Goal: Task Accomplishment & Management: Manage account settings

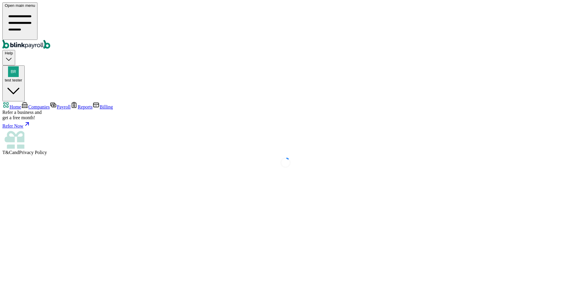
click at [40, 104] on span "Companies" at bounding box center [38, 106] width 21 height 5
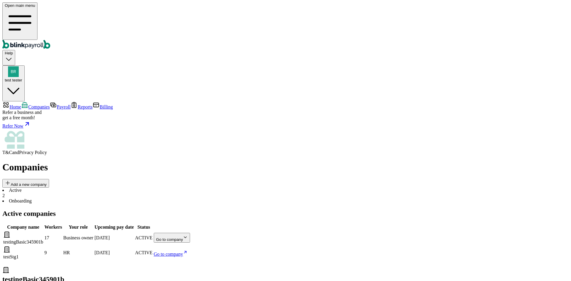
click at [377, 108] on body "Open main menu Help test tester Home Companies Payroll Reports Billing Refer a …" at bounding box center [285, 194] width 566 height 385
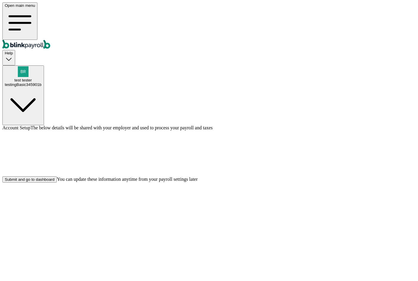
click at [54, 182] on div "Submit and go to dashboard" at bounding box center [30, 179] width 50 height 4
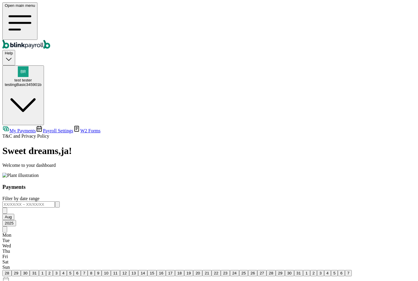
click at [51, 128] on link "Payroll Settings" at bounding box center [54, 130] width 37 height 5
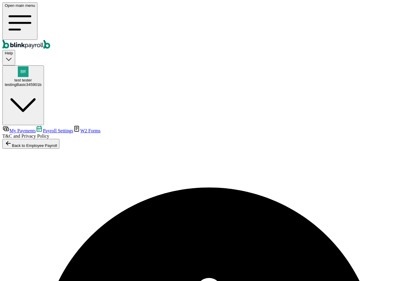
click at [36, 128] on link "My Payments" at bounding box center [18, 130] width 33 height 5
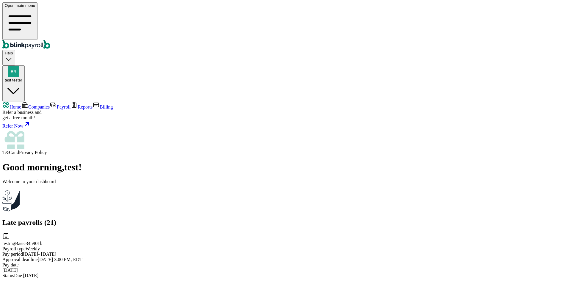
click at [40, 104] on span "Companies" at bounding box center [38, 106] width 21 height 5
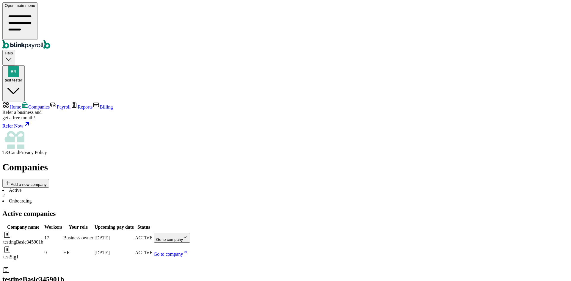
click at [378, 106] on body "Open main menu Help test tester Home Companies Payroll Reports Billing Refer a …" at bounding box center [285, 194] width 566 height 385
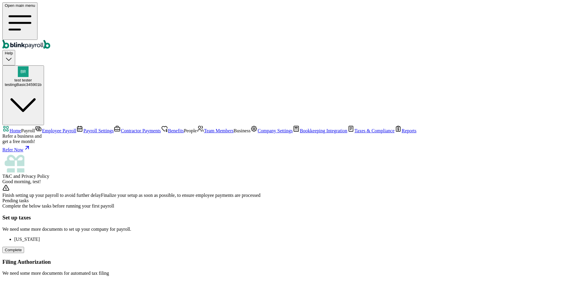
click at [204, 133] on span "Team Members" at bounding box center [219, 130] width 30 height 5
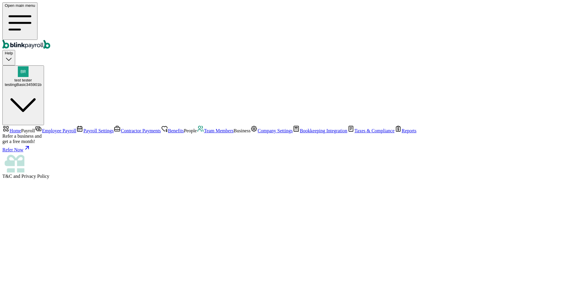
click at [204, 133] on span "Team Members" at bounding box center [219, 130] width 30 height 5
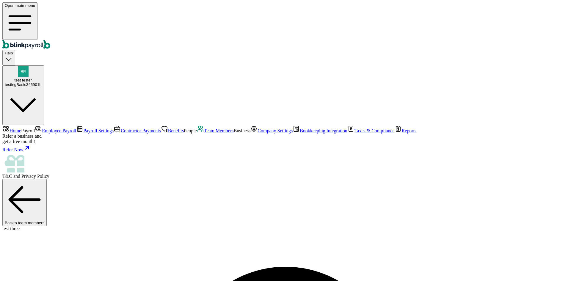
select select "3 1 Dallas Ct"
select select "3"
select select "32 1/2 16th St"
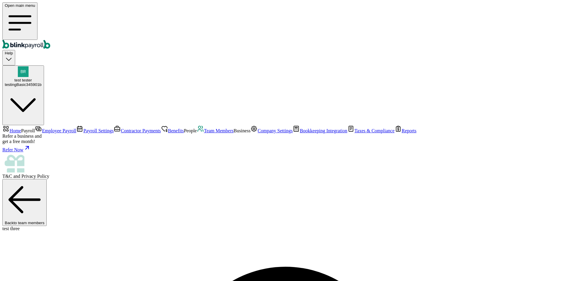
scroll to position [0, 0]
select select "32 1/2 16th St"
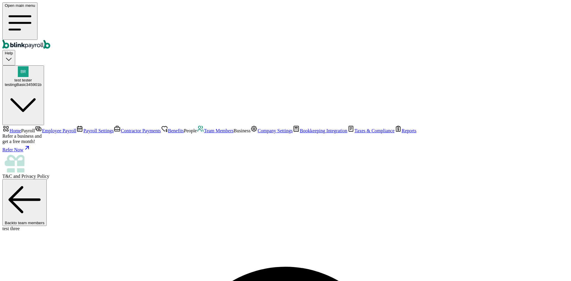
select select "3"
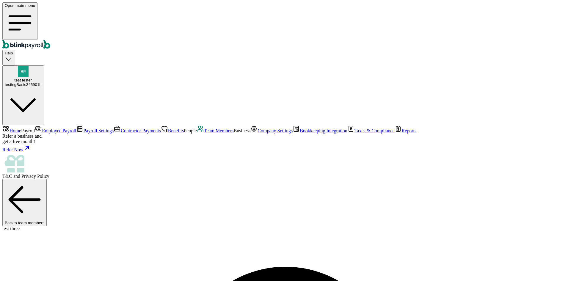
select select "3 1 Dallas Ct"
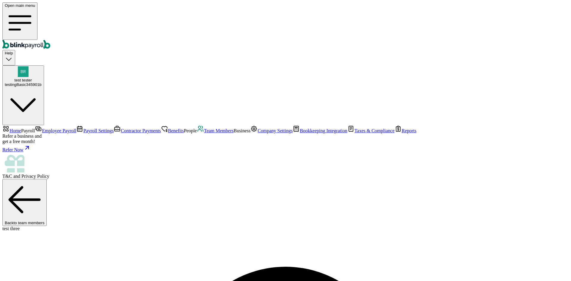
scroll to position [0, 0]
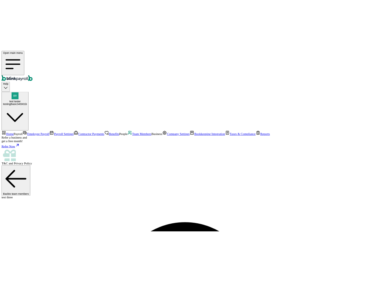
scroll to position [70, 0]
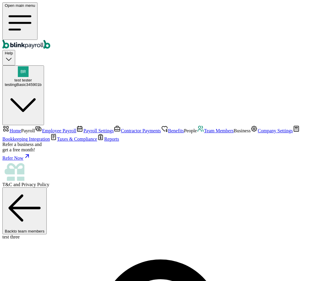
select select "2025"
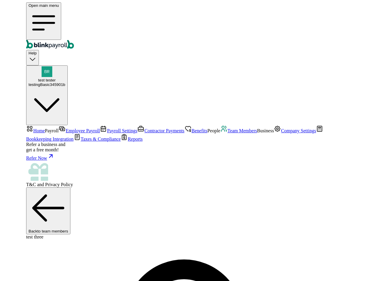
scroll to position [74, 0]
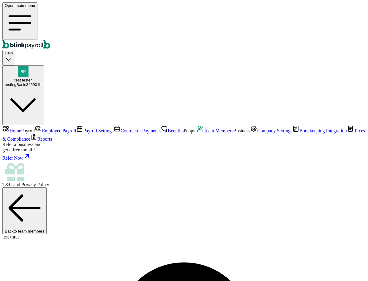
scroll to position [70, 0]
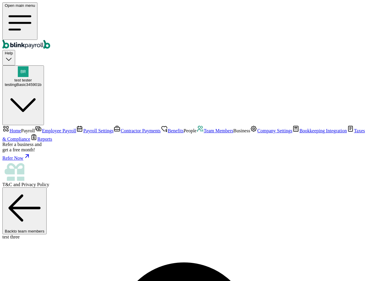
scroll to position [30, 0]
click at [83, 128] on span "Payroll Settings" at bounding box center [98, 130] width 30 height 5
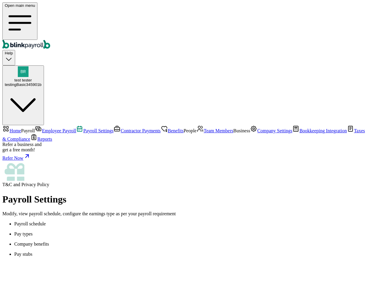
click at [204, 133] on span "Team Members" at bounding box center [219, 130] width 30 height 5
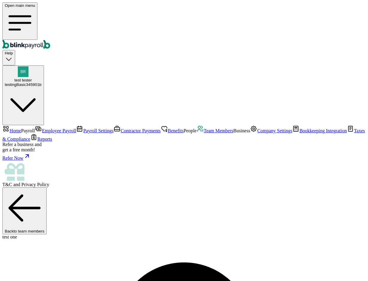
select select "2025"
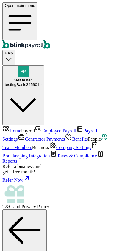
select select "2025"
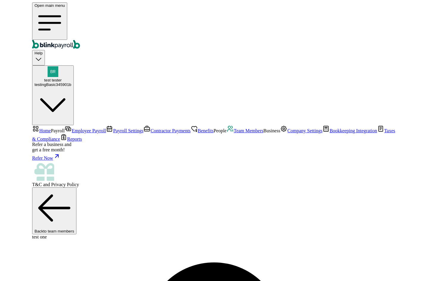
scroll to position [119, 0]
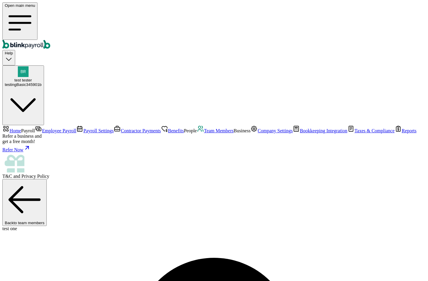
click at [368, 10] on div "Open main menu Help test tester testingBasic345901b" at bounding box center [213, 63] width 423 height 123
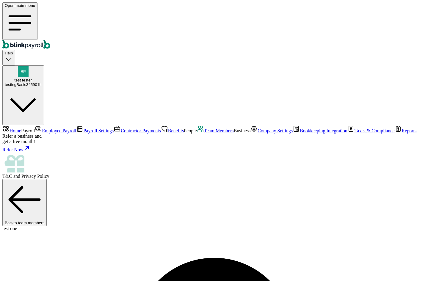
click at [204, 133] on span "Team Members" at bounding box center [219, 130] width 30 height 5
click at [197, 133] on link "Team Members" at bounding box center [215, 130] width 37 height 5
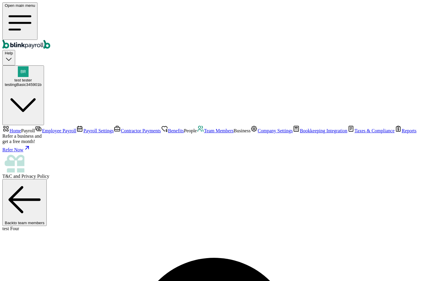
select select "2025"
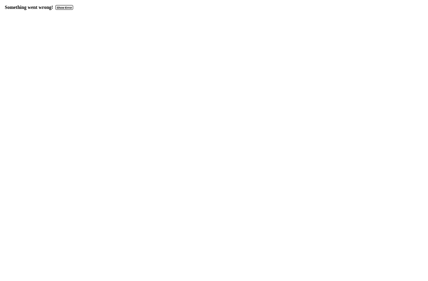
click at [63, 7] on button "Show Error" at bounding box center [64, 7] width 18 height 5
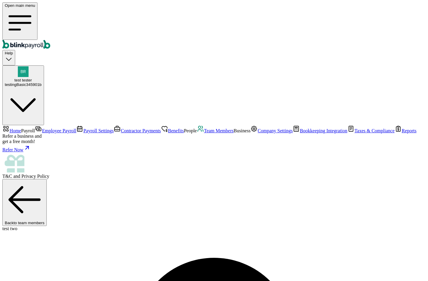
select select "2025"
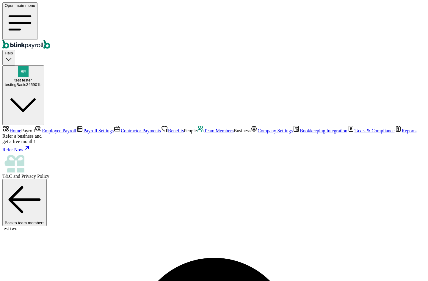
click at [197, 133] on link "Team Members" at bounding box center [215, 130] width 37 height 5
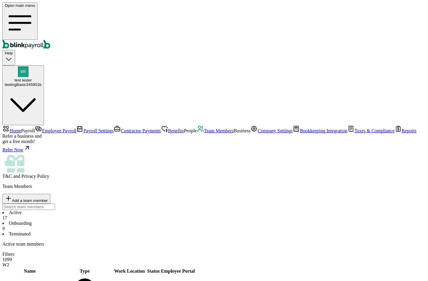
scroll to position [59, 0]
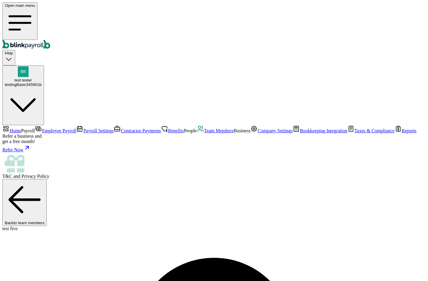
select select "2025"
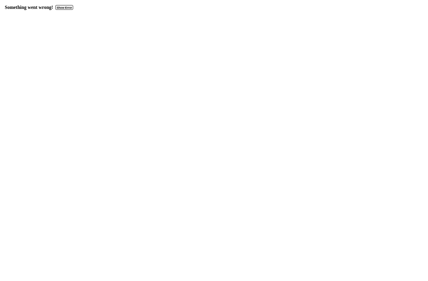
click at [65, 6] on button "Show Error" at bounding box center [64, 7] width 18 height 5
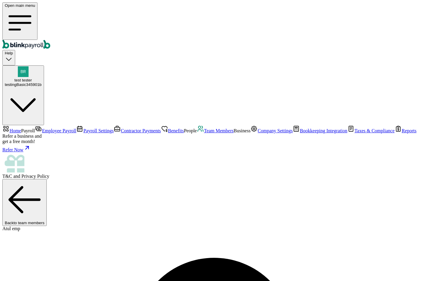
select select "2025"
click at [204, 133] on span "Team Members" at bounding box center [219, 130] width 30 height 5
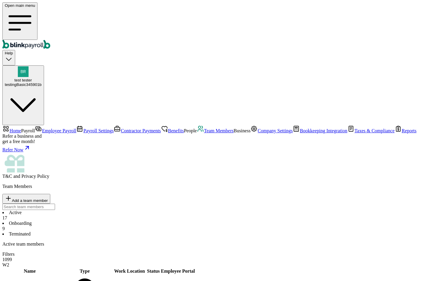
click at [48, 198] on span "Add a team member" at bounding box center [30, 200] width 36 height 4
select select "employee"
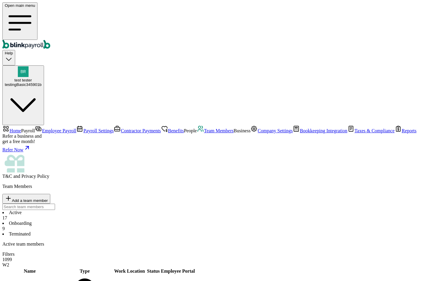
type input "pon"
type input "ponchet"
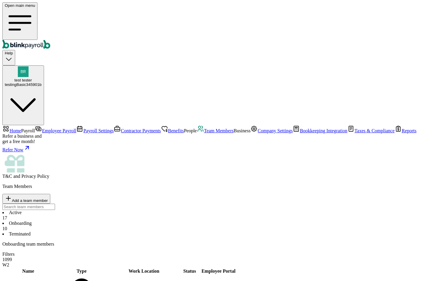
scroll to position [16, 0]
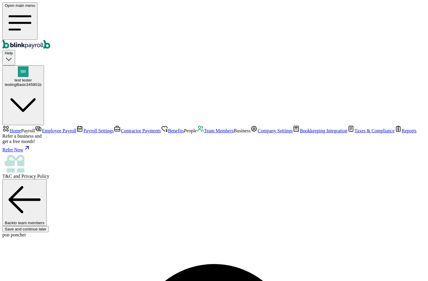
type input "pon"
type input "ponchet"
type input "branko+test11-ponch-01@blinkpayroll.com"
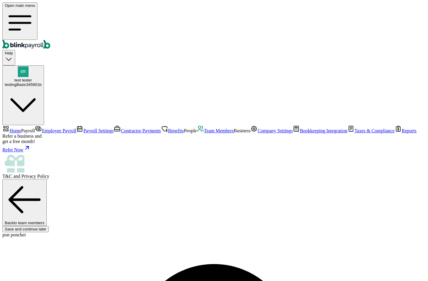
select select "Works from home"
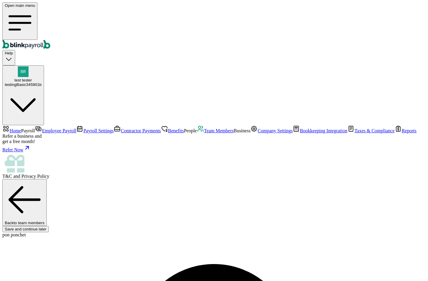
radio input "true"
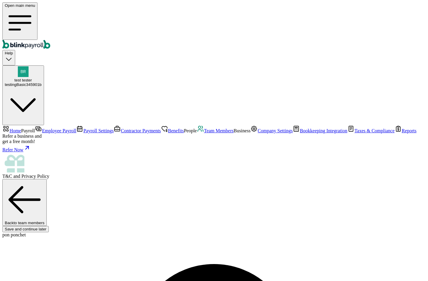
type input "08/01/2025"
type input "3,000"
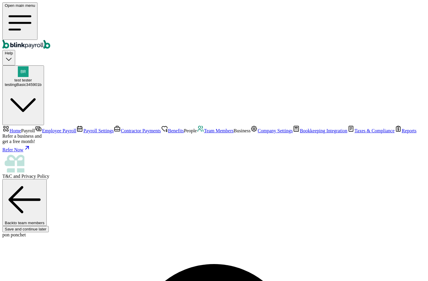
select select "3"
type input "25.96"
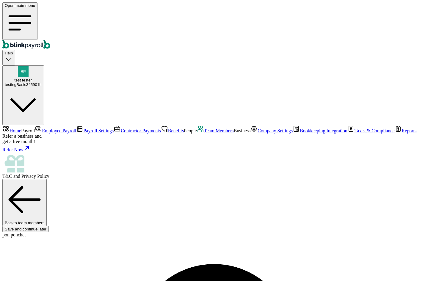
radio input "true"
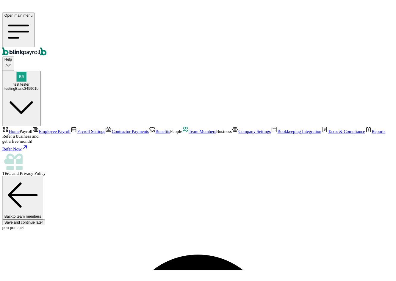
scroll to position [70, 0]
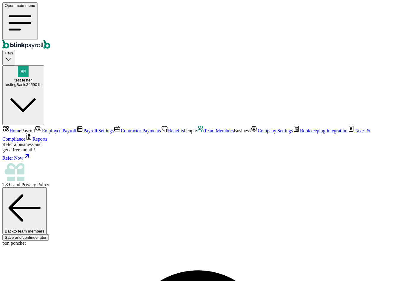
type input "342-34-2432"
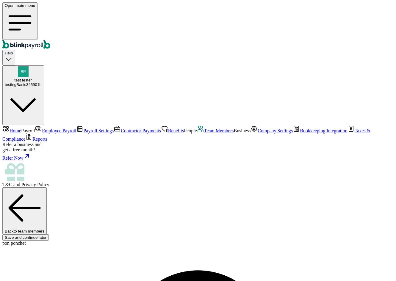
type input "08/01/2001"
type input "[STREET_ADDRESS]"
type input "[GEOGRAPHIC_DATA]"
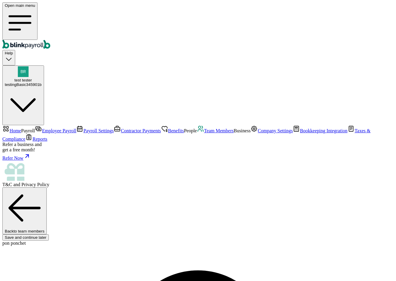
type input "FL"
type input "33712"
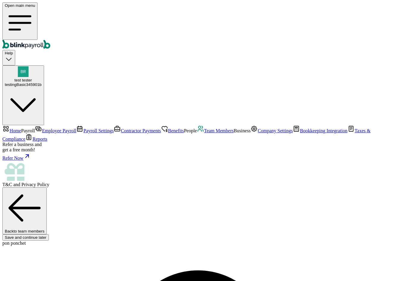
type input "432-24-3243"
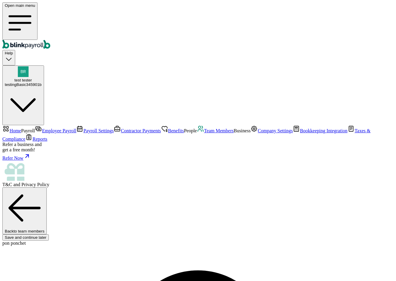
radio input "true"
click at [42, 87] on icon "button" at bounding box center [23, 105] width 37 height 37
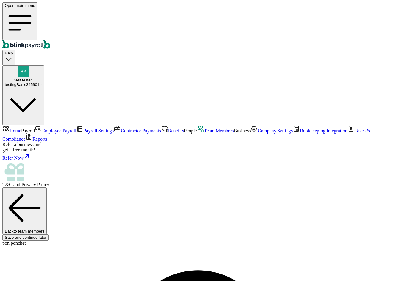
click at [204, 133] on span "Team Members" at bounding box center [219, 130] width 30 height 5
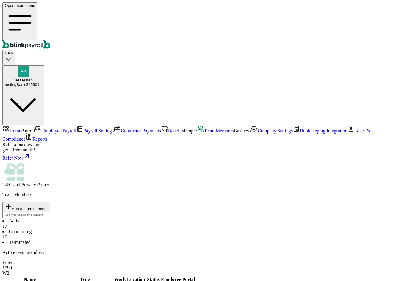
click at [204, 133] on span "Team Members" at bounding box center [219, 130] width 30 height 5
click at [48, 207] on span "Add a team member" at bounding box center [30, 209] width 36 height 4
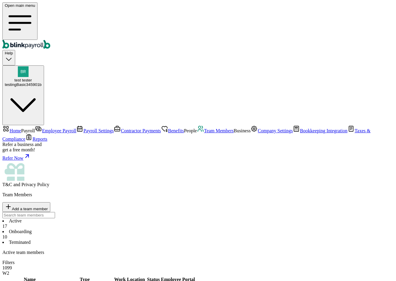
select select "employee"
type input "pet"
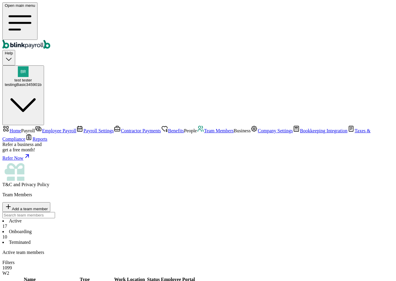
type input "petson"
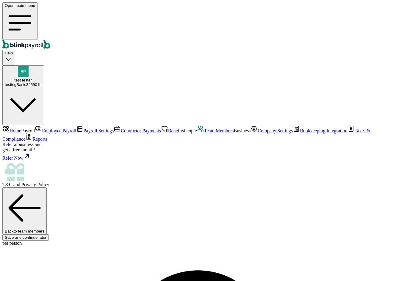
type input "pet"
type input "petson"
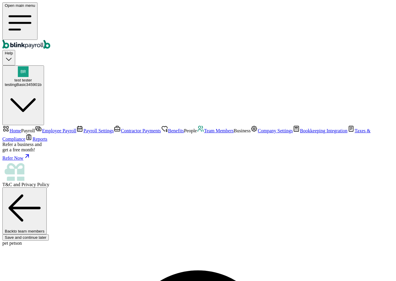
type input "branko+test-pet-001@blinkpayroll.com"
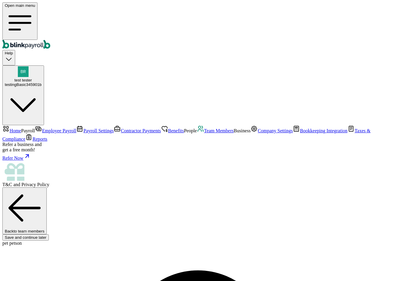
select select "Works from home"
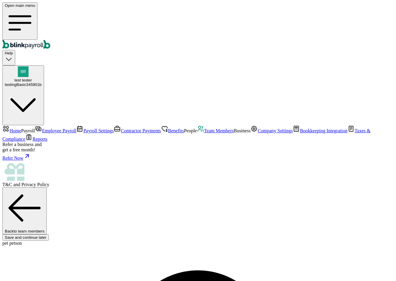
radio input "true"
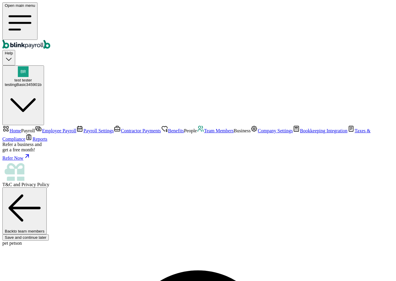
type input "2,000"
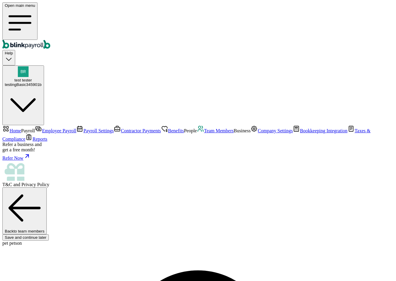
type input "08/12/1977"
select select "3"
type input "17.31"
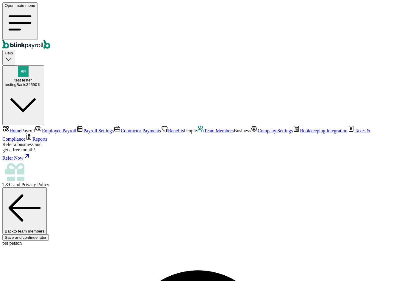
scroll to position [164, 0]
radio input "true"
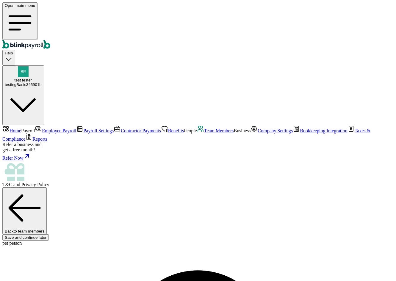
scroll to position [70, 0]
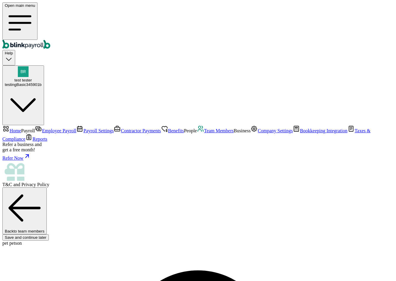
type input "543-34-5543"
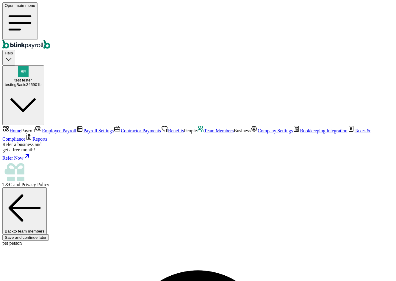
type input "08/03/1977"
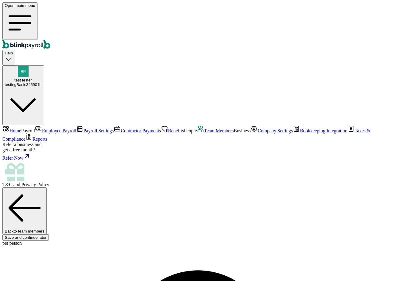
type input "3"
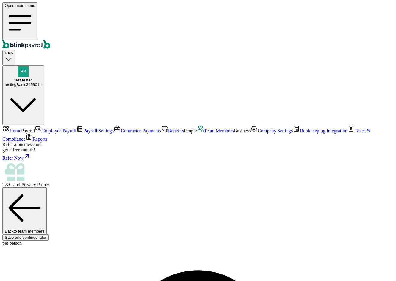
type input "12"
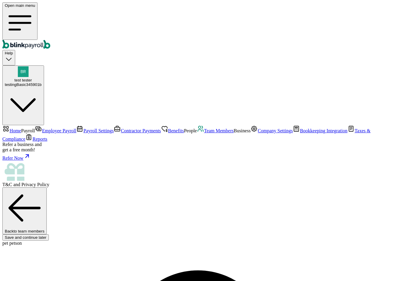
type input "423-23-4423"
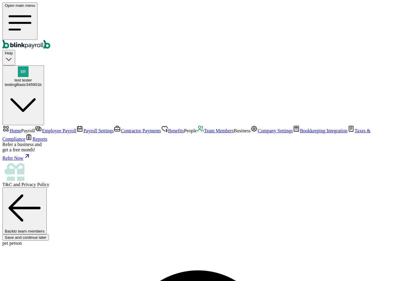
type input "08/03/1977"
type input "32 1/2 16th St"
type input "Hermosa Beach"
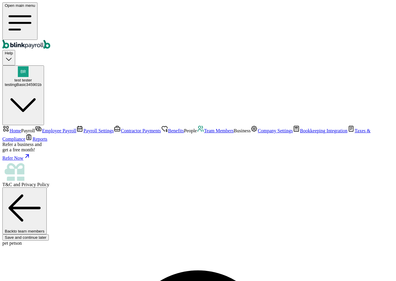
type input "CA"
type input "90254"
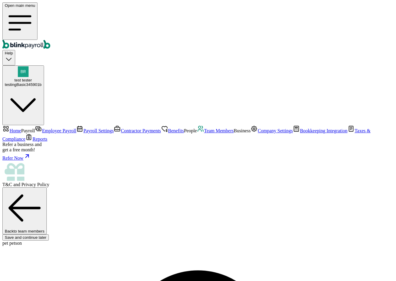
type input "23 1/2 11th St"
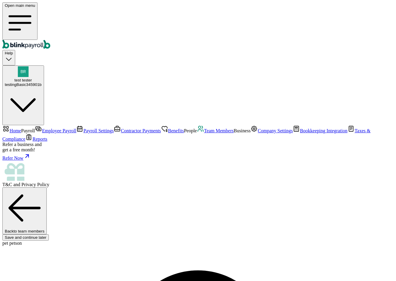
type input "#"
type input "Clintonville"
type input "WI"
type input "54929"
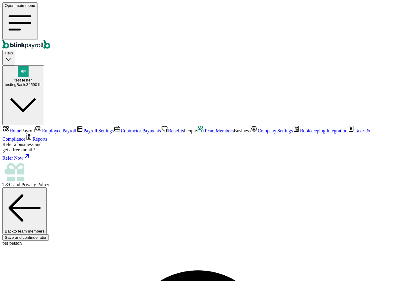
radio input "true"
drag, startPoint x: 371, startPoint y: 277, endPoint x: 371, endPoint y: 274, distance: 3.3
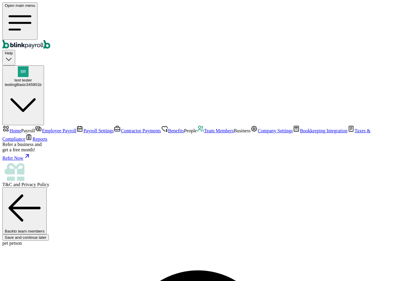
drag, startPoint x: 300, startPoint y: 123, endPoint x: 311, endPoint y: 106, distance: 19.9
drag, startPoint x: 381, startPoint y: 17, endPoint x: 375, endPoint y: 16, distance: 6.9
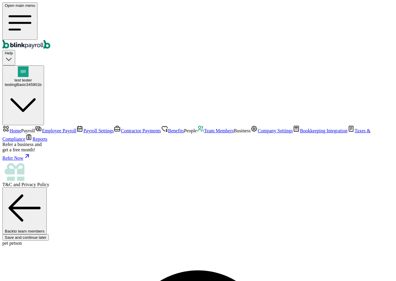
click at [204, 133] on span "Team Members" at bounding box center [219, 130] width 30 height 5
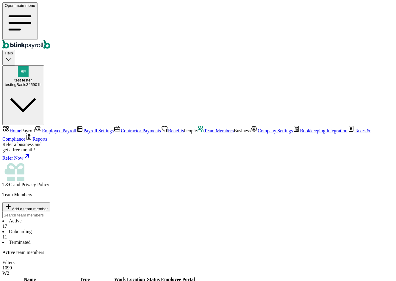
select select "2025"
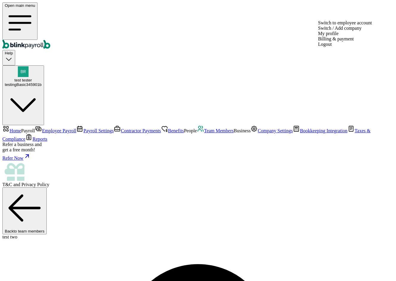
click at [32, 78] on span "test tester" at bounding box center [24, 80] width 18 height 4
click at [42, 82] on div "testingBasic345901b" at bounding box center [23, 84] width 37 height 4
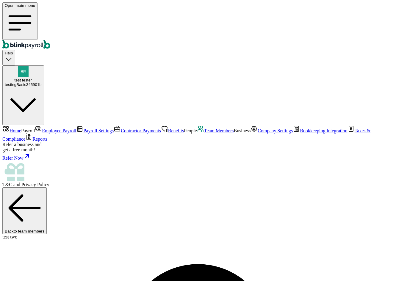
copy span "branko+test33545bas@blinkpayroll.com"
click at [44, 65] on button "test tester testingBasic345901b" at bounding box center [23, 95] width 42 height 60
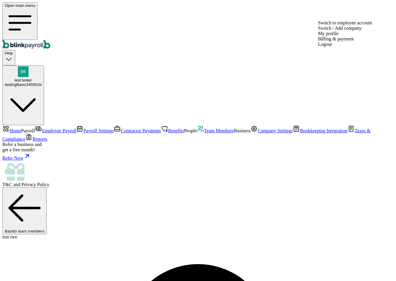
click at [44, 65] on button "test tester testingBasic345901b" at bounding box center [23, 95] width 42 height 60
click at [204, 133] on span "Team Members" at bounding box center [219, 130] width 30 height 5
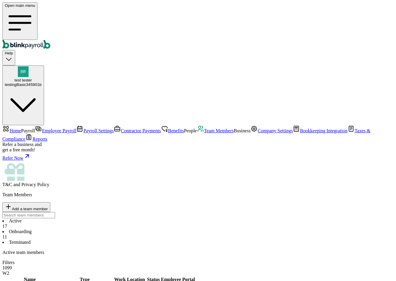
scroll to position [134, 0]
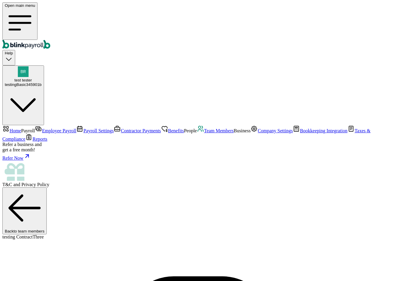
scroll to position [65, 0]
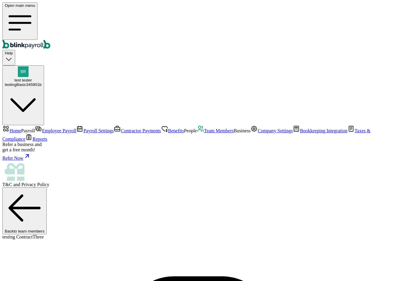
click at [44, 65] on button "test tester testingBasic345901b" at bounding box center [23, 95] width 42 height 60
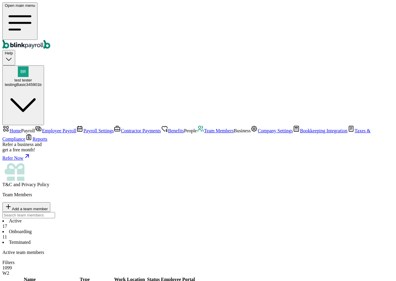
scroll to position [134, 0]
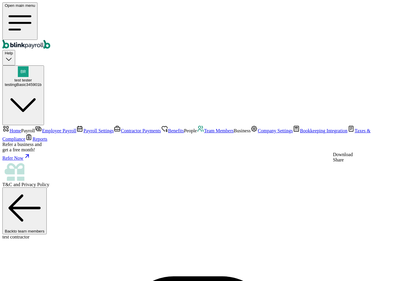
click at [204, 133] on span "Team Members" at bounding box center [219, 130] width 30 height 5
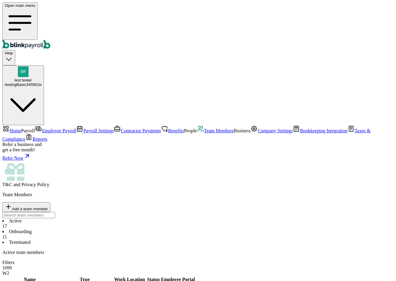
scroll to position [134, 0]
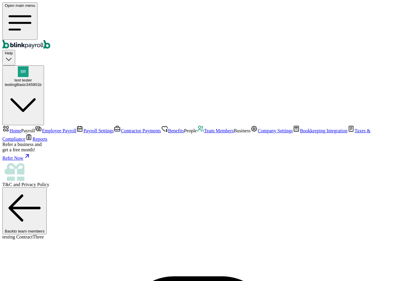
type input "branko+test+testcontthre-01@blinkpayroll.com"
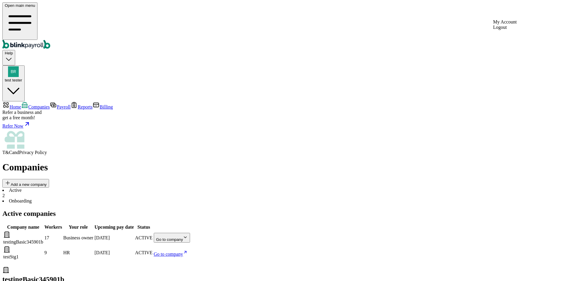
click at [22, 66] on div "test tester" at bounding box center [14, 74] width 18 height 16
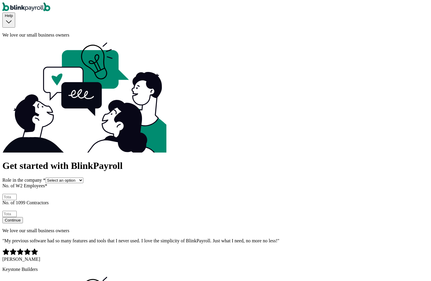
click at [78, 177] on select "Select an option Business owner HR CPA / Accountant Other" at bounding box center [64, 180] width 38 height 6
select select "owner"
click at [49, 177] on select "Select an option Business owner HR CPA / Accountant Other" at bounding box center [64, 180] width 38 height 6
click at [17, 194] on input "No. of W2 Employees *" at bounding box center [9, 197] width 14 height 6
type input "1"
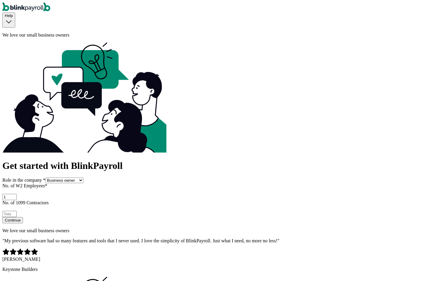
click at [17, 211] on input "No. of 1099 Contractors" at bounding box center [9, 214] width 14 height 6
type input "1"
click at [23, 217] on button "Continue" at bounding box center [12, 220] width 21 height 6
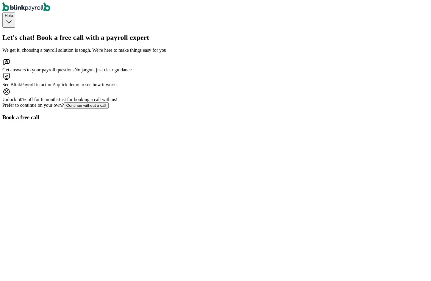
click at [109, 109] on button "Continue without a call" at bounding box center [86, 105] width 45 height 6
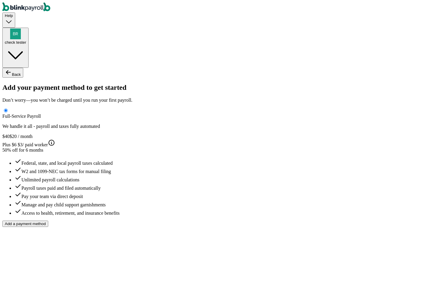
type input "test"
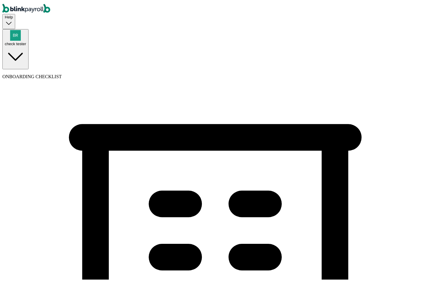
type input "kkje1"
type input "[PHONE_NUMBER]"
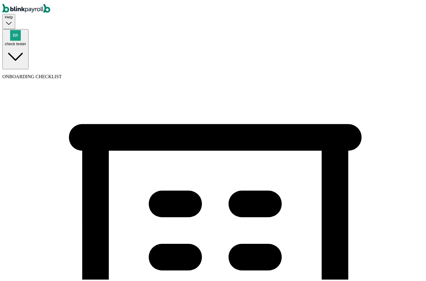
select select "Limited Liability Company (LLC)"
select select "Hospitality or Accommodation"
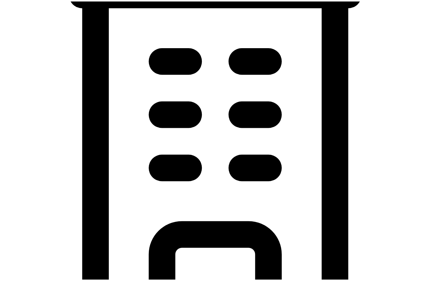
scroll to position [149, 0]
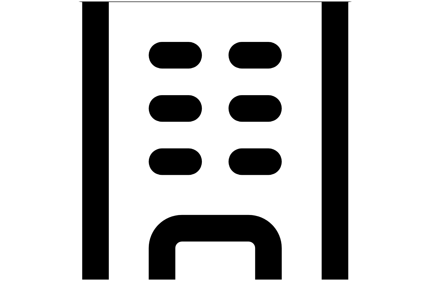
type input "10/03/2025"
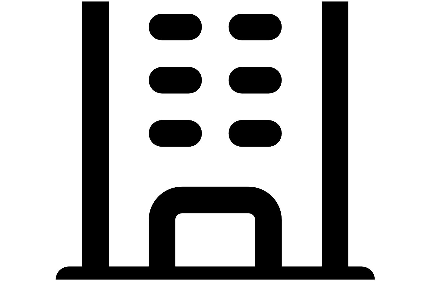
scroll to position [284, 0]
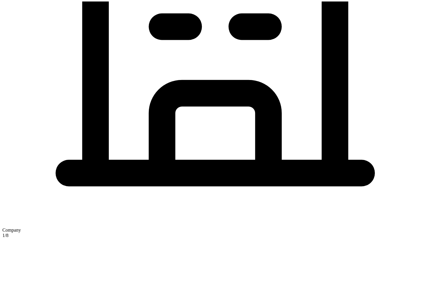
type input "32 1/2 18th St S"
type input "Saint Petersburg"
type input "FL"
type input "33712"
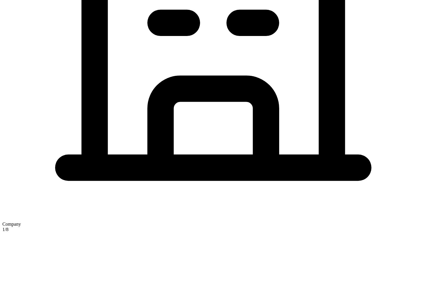
checkbox input "true"
type input "32 1/2 18th St S"
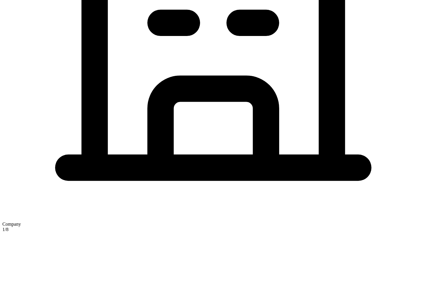
type input "Saint Petersburg"
type input "FL"
type input "33712"
type input "test"
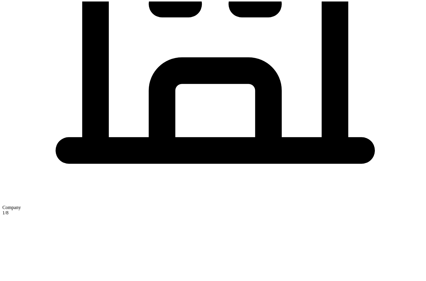
scroll to position [319, 0]
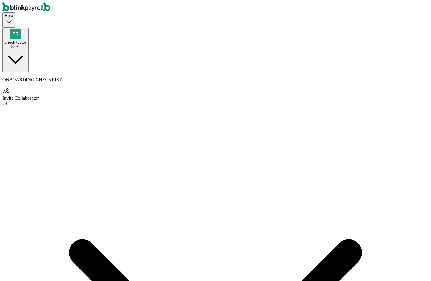
type input "new"
type input "collab"
select select "Limited Liability Company (LLC)"
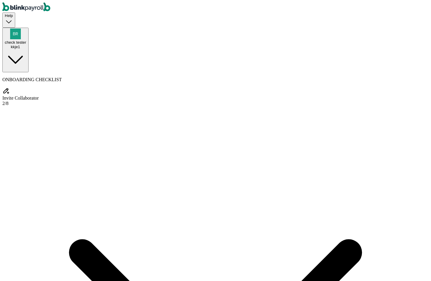
select select "Hospitality or Accommodation"
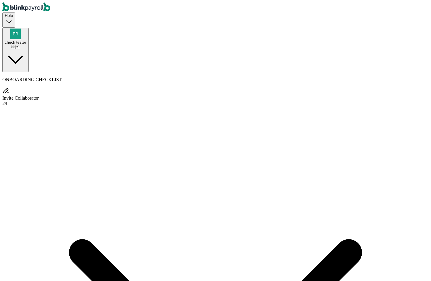
type input "test"
type input "sss"
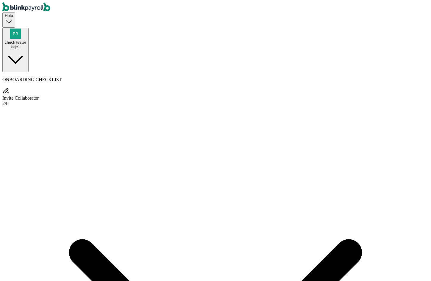
select select "owner"
type input "(434) 324-3232"
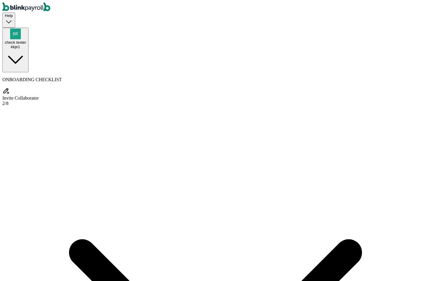
type input "branko+test-03-03-01@blinkpayroll.com"
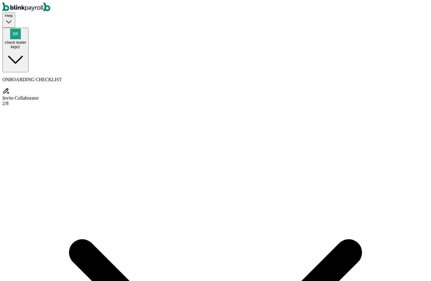
radio input "true"
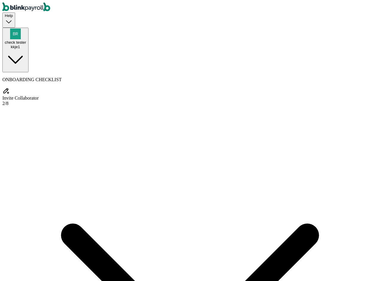
checkbox input "true"
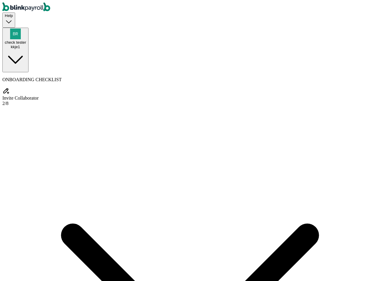
copy span "branko+test-03-03-01@blinkpayroll.com"
click at [26, 40] on span "check tester" at bounding box center [15, 42] width 21 height 4
click at [26, 29] on div "check tester kkje1" at bounding box center [15, 39] width 21 height 21
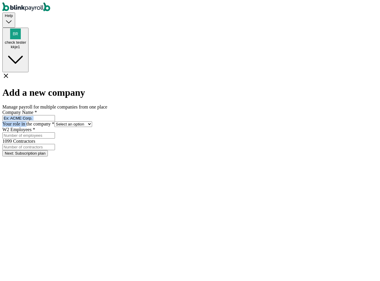
drag, startPoint x: 155, startPoint y: 83, endPoint x: 153, endPoint y: 66, distance: 17.1
click at [154, 110] on form "Company Name * Your role in the company * Select an option Business owner HR CP…" at bounding box center [190, 133] width 376 height 47
click at [55, 115] on input "Company Name *" at bounding box center [28, 118] width 53 height 6
type input "kkje2"
click at [92, 121] on select "Select an option Business owner HR CPA / Accountant Other" at bounding box center [73, 124] width 38 height 6
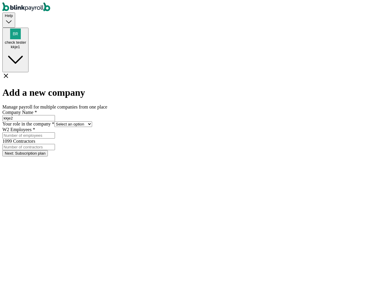
click at [92, 121] on select "Select an option Business owner HR CPA / Accountant Other" at bounding box center [73, 124] width 38 height 6
select select "hr"
click at [92, 121] on select "Select an option Business owner HR CPA / Accountant Other" at bounding box center [73, 124] width 38 height 6
click at [55, 133] on input "W2 Employees *" at bounding box center [28, 135] width 53 height 6
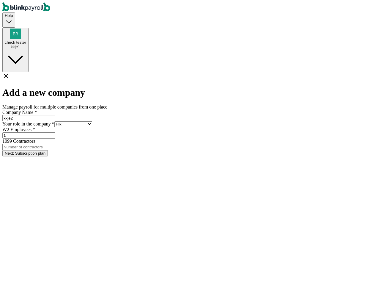
type input "1"
click at [55, 144] on input "1099 Contractors" at bounding box center [28, 147] width 53 height 6
type input "1"
click at [48, 156] on button "Next: Subscription plan" at bounding box center [24, 153] width 45 height 6
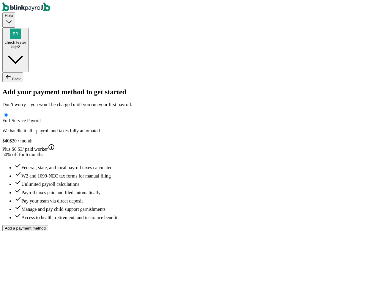
type input "test"
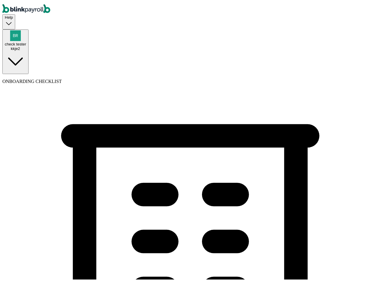
type input "(343) 232-4234"
select select "C-Corporation"
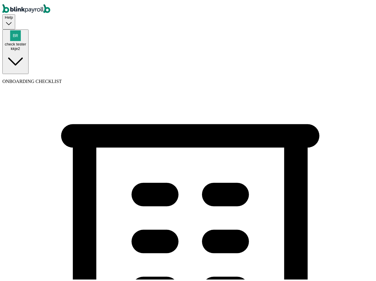
select select "Food and Beverage Retail or Wholesale"
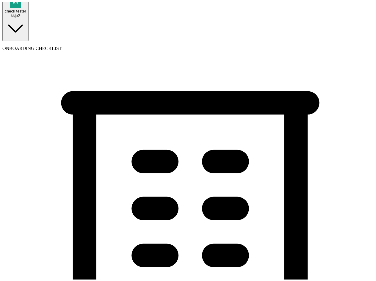
scroll to position [59, 0]
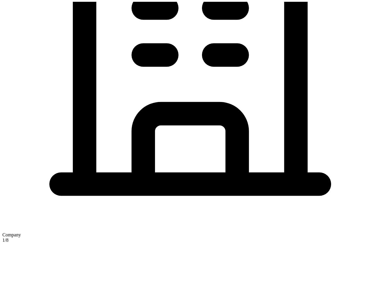
scroll to position [238, 0]
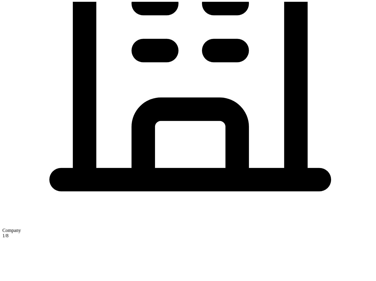
type input "09/05/2025"
type input "32 1/2 18th St S"
type input "Saint Petersburg"
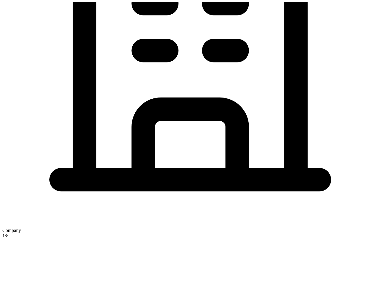
type input "FL"
type input "33712"
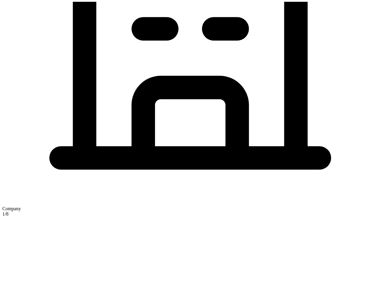
scroll to position [349, 0]
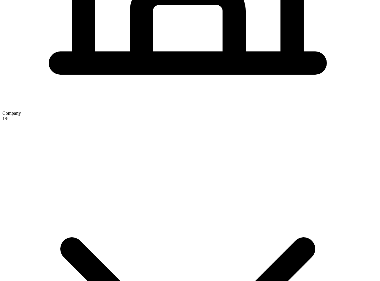
checkbox input "true"
type input "32 1/2 18th St S"
type input "Saint Petersburg"
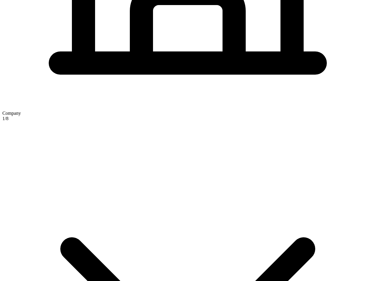
type input "FL"
type input "33712"
type input "test"
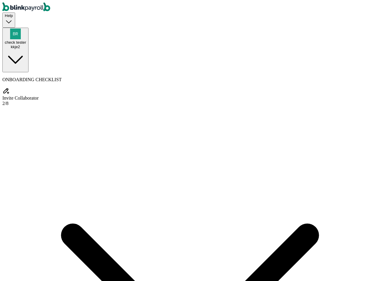
type input "test"
type input "tttt"
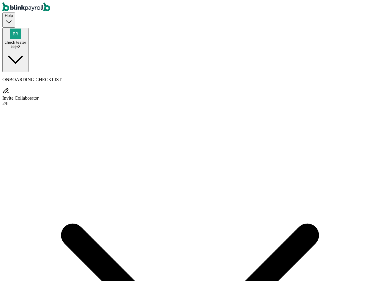
select select "owner"
type input "(423) 432-4324"
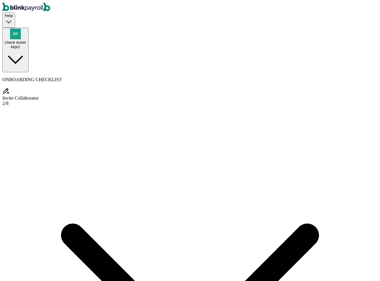
paste input "branko+test-03-03-01@blinkpayroll.com"
type input "branko+test-03-03-01@blinkpayroll.com"
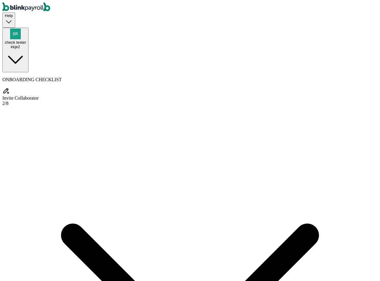
radio input "true"
checkbox input "true"
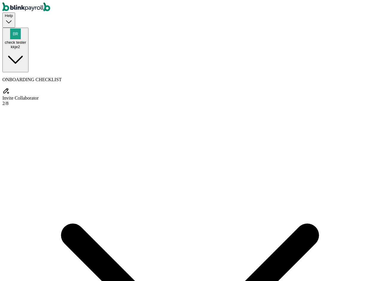
click at [26, 40] on span "check tester" at bounding box center [15, 42] width 21 height 4
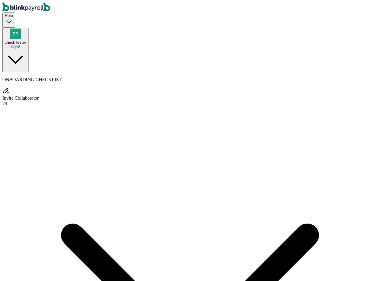
type input "test"
type input "eest"
select select "owner"
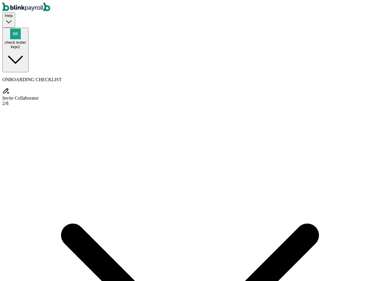
type input "(455) 454-5445"
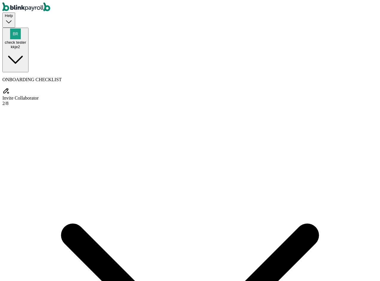
type input "branko+test111-001-01-01@blinkpayroll.com"
radio input "true"
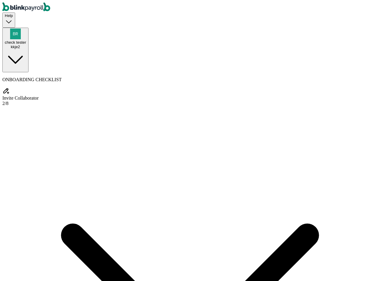
click at [26, 45] on div "kkje2" at bounding box center [15, 47] width 21 height 4
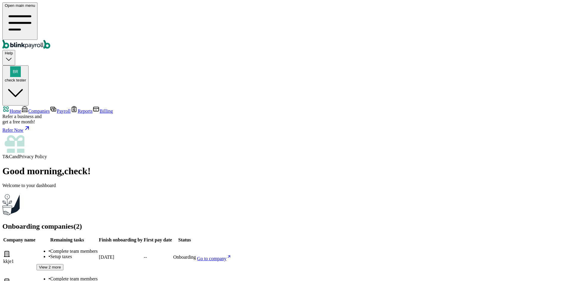
click at [227, 256] on span "Go to company" at bounding box center [211, 258] width 29 height 5
click at [231, 281] on link "Go to company" at bounding box center [214, 286] width 34 height 5
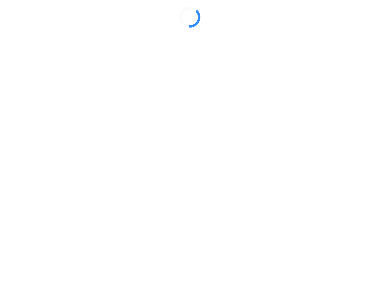
click at [366, 32] on div at bounding box center [190, 17] width 376 height 30
click at [364, 32] on div at bounding box center [190, 17] width 376 height 30
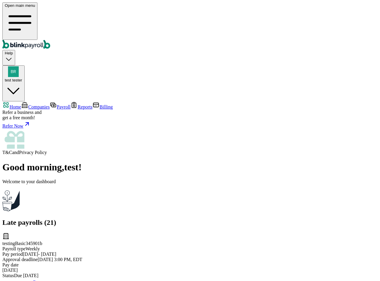
click at [39, 104] on span "Companies" at bounding box center [38, 106] width 21 height 5
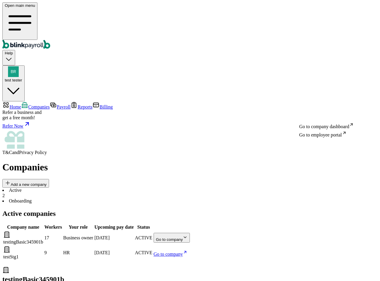
click at [354, 111] on body "Open main menu Help test tester Home Companies Payroll Reports Billing Refer a …" at bounding box center [190, 194] width 376 height 385
click at [22, 78] on span "test tester" at bounding box center [14, 80] width 18 height 4
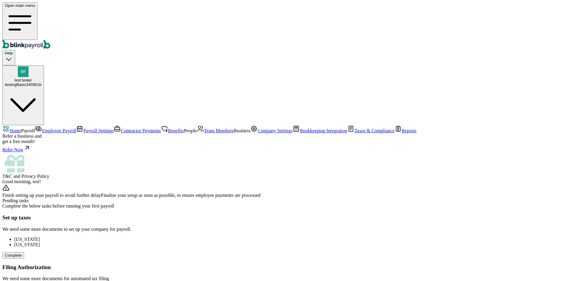
click at [204, 133] on span "Team Members" at bounding box center [219, 130] width 30 height 5
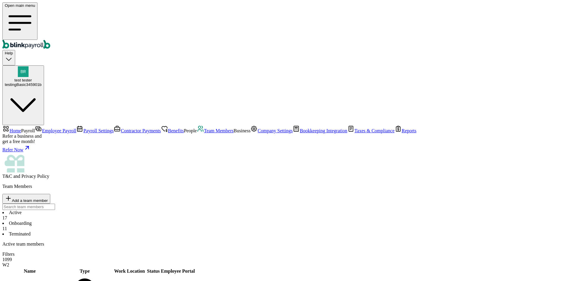
scroll to position [134, 0]
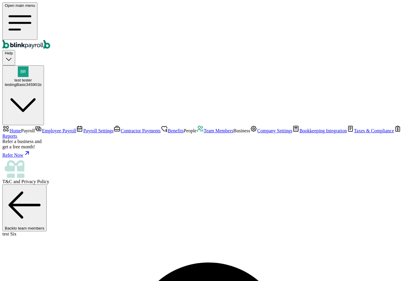
select select "2025"
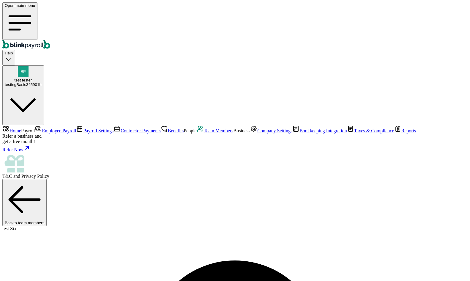
scroll to position [89, 0]
type input "branko+test11321312312xz@blinkpayroll.com"
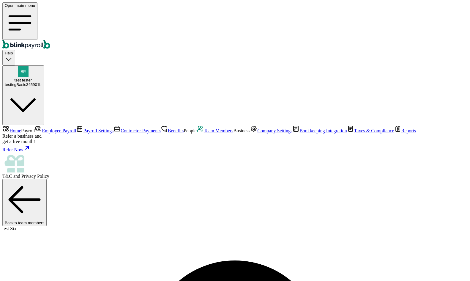
type input "branko+test11321312312xz@blinkpayroll.com"
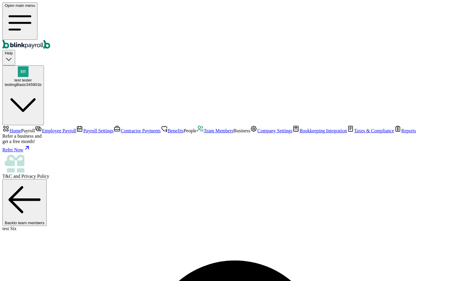
select select "2025"
click at [204, 133] on span "Team Members" at bounding box center [219, 130] width 30 height 5
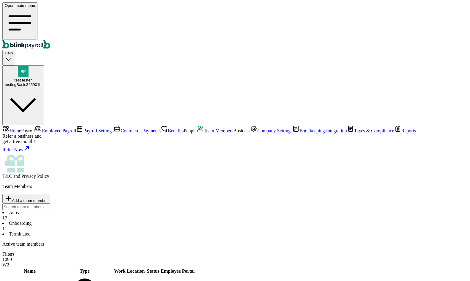
scroll to position [30, 0]
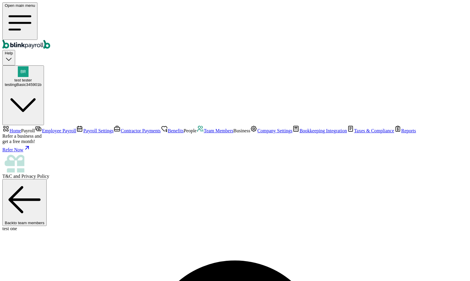
select select "2025"
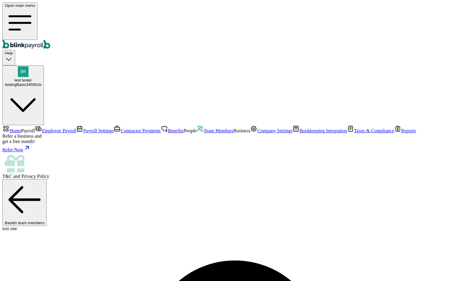
copy span "blinkpayroll"
select select "2025"
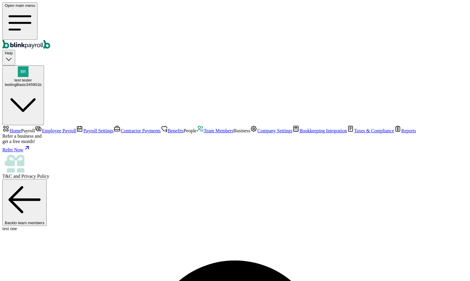
drag, startPoint x: 227, startPoint y: 162, endPoint x: 150, endPoint y: 164, distance: 77.3
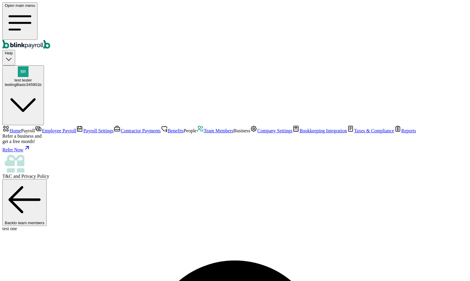
copy span "branko+test11z-011@blinkpayroll.com"
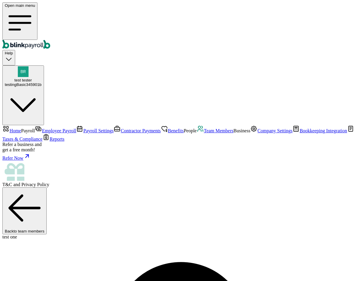
click at [204, 133] on span "Team Members" at bounding box center [219, 130] width 30 height 5
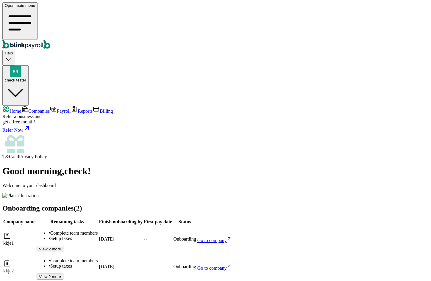
click at [227, 238] on span "Go to company" at bounding box center [211, 240] width 29 height 5
click at [227, 265] on span "Go to company" at bounding box center [211, 267] width 29 height 5
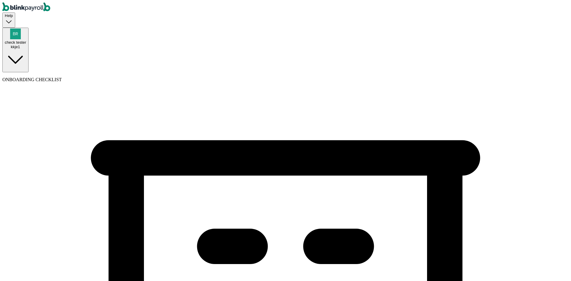
select select "Limited Liability Company (LLC)"
select select "Hospitality or Accommodation"
select select "C-Corporation"
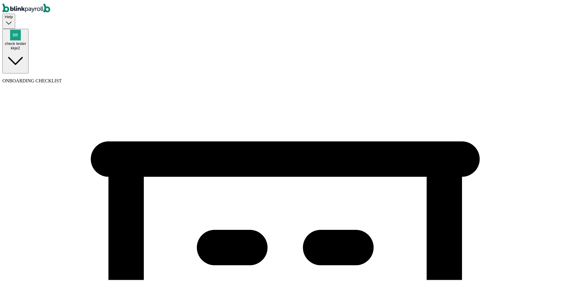
select select "Food and Beverage Retail or Wholesale"
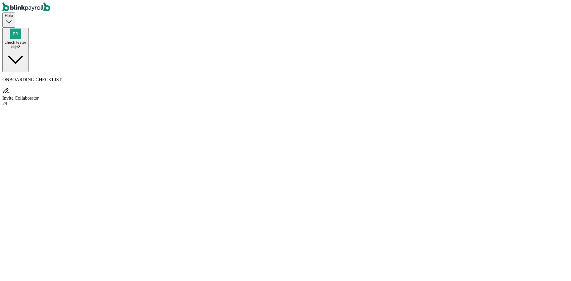
copy span "branko+test-03-03-01@blinkpayroll.com"
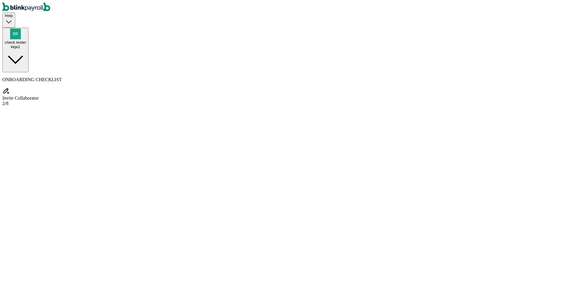
copy span "branko+test-03-03-01@blinkpayroll.com"
checkbox input "false"
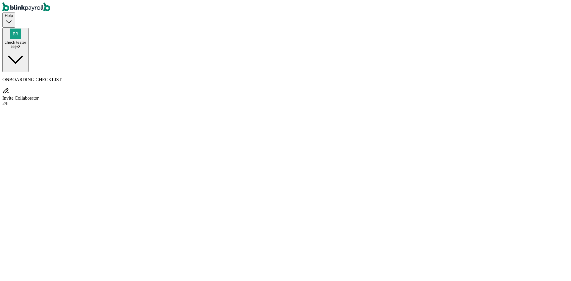
radio input "true"
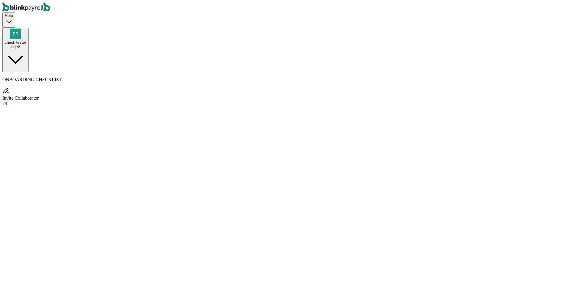
click at [26, 45] on div "kkje2" at bounding box center [15, 47] width 21 height 4
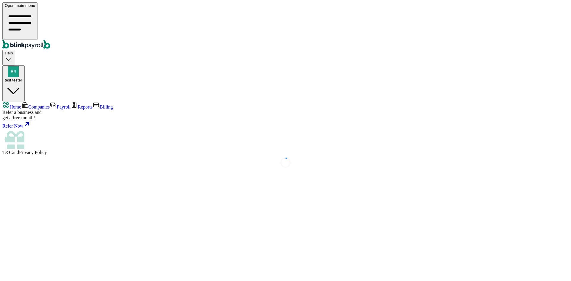
click at [36, 104] on span "Companies" at bounding box center [38, 106] width 21 height 5
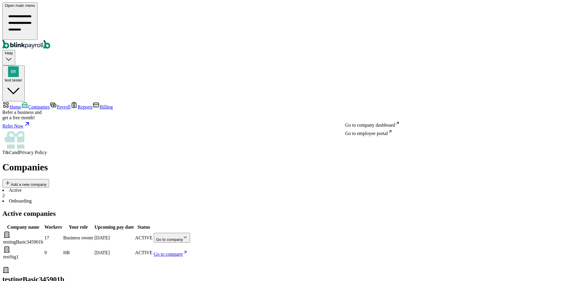
click at [375, 110] on body "Open main menu Help test tester Home Companies Payroll Reports Billing Refer a …" at bounding box center [285, 194] width 566 height 385
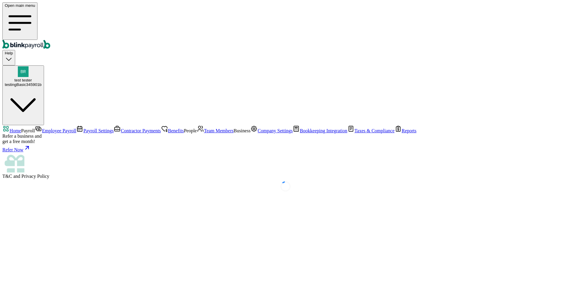
click at [257, 133] on span "Company Settings" at bounding box center [274, 130] width 35 height 5
click at [207, 200] on li "Users & Permissions" at bounding box center [291, 202] width 554 height 5
click at [556, 228] on div at bounding box center [285, 230] width 566 height 30
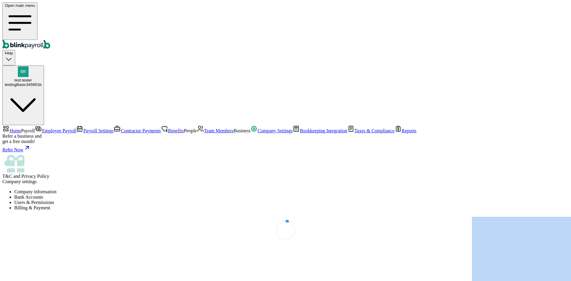
click at [556, 228] on div at bounding box center [285, 230] width 566 height 30
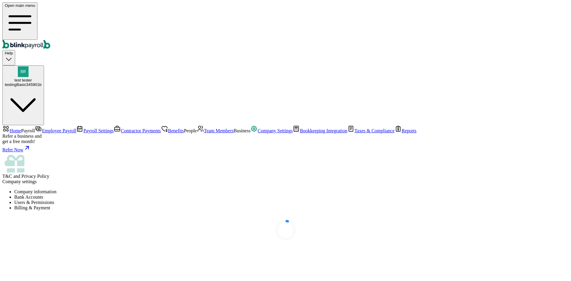
click at [556, 228] on div at bounding box center [285, 230] width 566 height 30
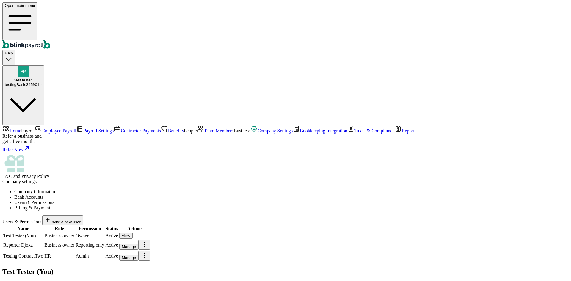
click at [136, 244] on div "Manage" at bounding box center [129, 246] width 14 height 4
copy span "[PERSON_NAME][EMAIL_ADDRESS][DOMAIN_NAME]"
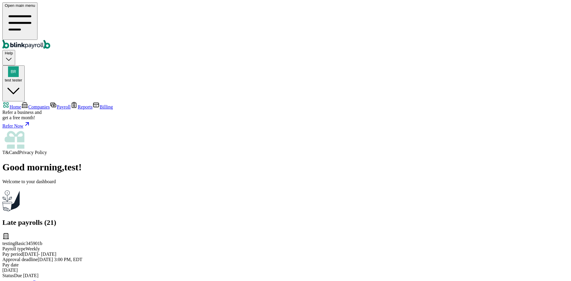
click at [22, 78] on span "test tester" at bounding box center [14, 80] width 18 height 4
click at [32, 281] on span "Go to company" at bounding box center [16, 283] width 29 height 5
click at [230, 162] on div "Good morning , test ! Welcome to your dashboard" at bounding box center [285, 187] width 566 height 51
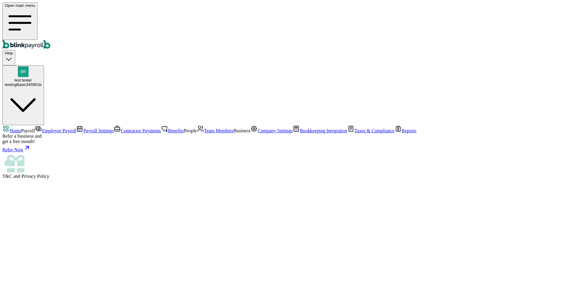
click at [204, 133] on span "Team Members" at bounding box center [219, 130] width 30 height 5
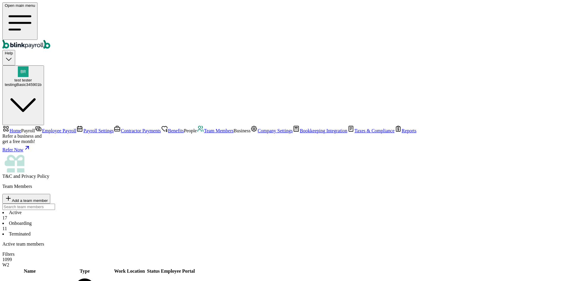
scroll to position [75, 0]
drag, startPoint x: 351, startPoint y: 105, endPoint x: 347, endPoint y: 105, distance: 3.6
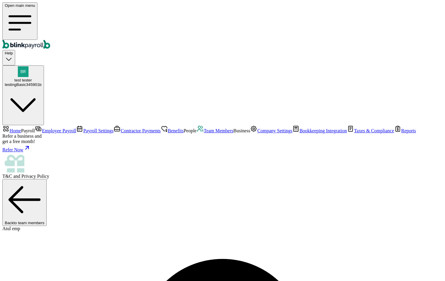
select select "2025"
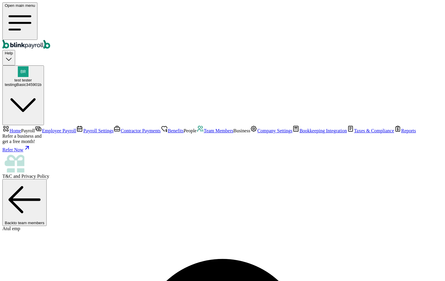
select select "2025"
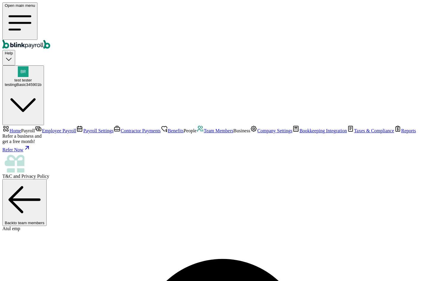
click at [204, 133] on span "Team Members" at bounding box center [219, 130] width 30 height 5
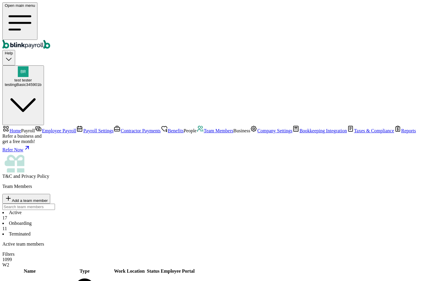
scroll to position [30, 0]
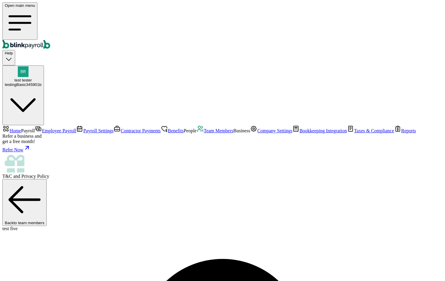
click at [204, 133] on span "Team Members" at bounding box center [219, 130] width 30 height 5
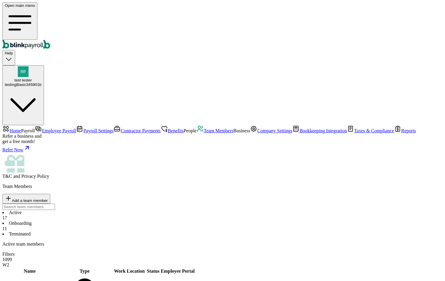
select select "2025"
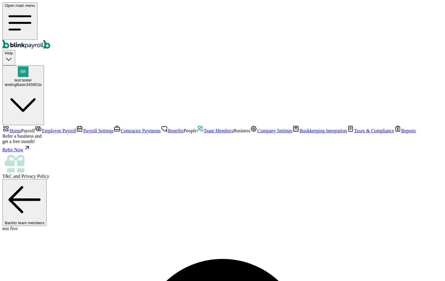
drag, startPoint x: 160, startPoint y: 167, endPoint x: 117, endPoint y: 166, distance: 42.3
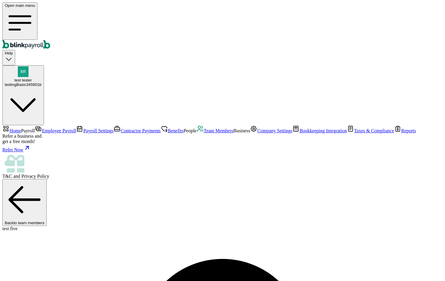
drag, startPoint x: 109, startPoint y: 165, endPoint x: 84, endPoint y: 164, distance: 25.6
type input "[PERSON_NAME][EMAIL_ADDRESS][DOMAIN_NAME]"
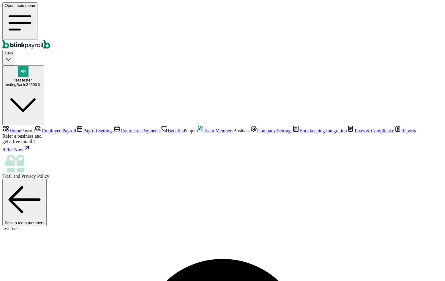
click at [204, 133] on span "Team Members" at bounding box center [219, 130] width 30 height 5
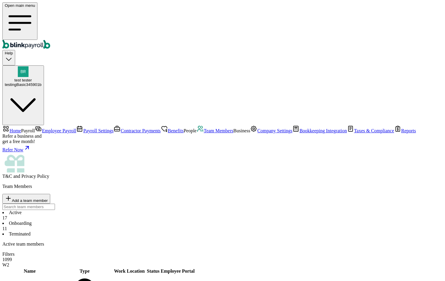
scroll to position [134, 0]
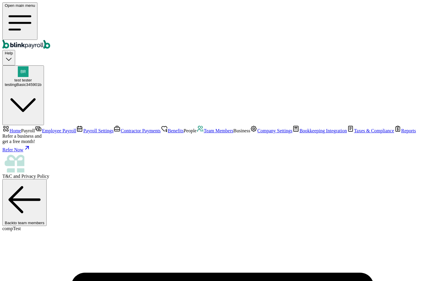
type input "[PERSON_NAME][EMAIL_ADDRESS][DOMAIN_NAME]"
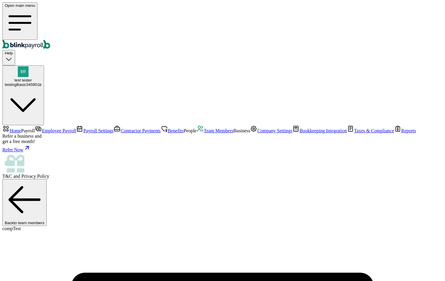
scroll to position [49, 0]
click at [204, 133] on span "Team Members" at bounding box center [219, 130] width 30 height 5
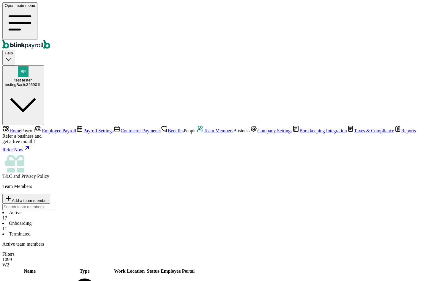
click at [48, 198] on span "Add a team member" at bounding box center [30, 200] width 36 height 4
select select "employee"
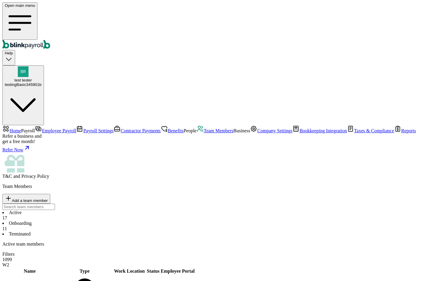
type input "[PERSON_NAME]"
type input "djokovic"
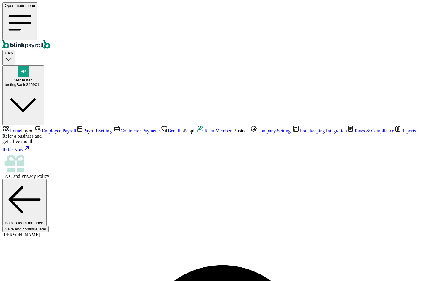
type input "[PERSON_NAME][EMAIL_ADDRESS][PERSON_NAME][DOMAIN_NAME]"
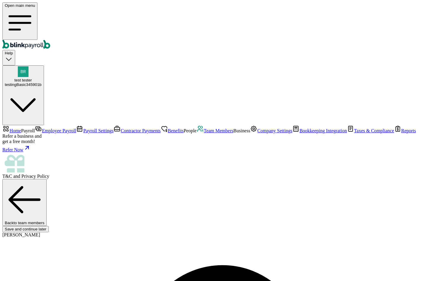
select select "3 1 Dallas Ct"
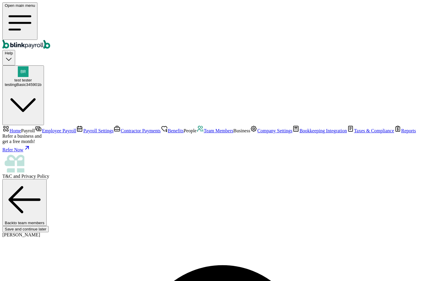
radio input "true"
type input "2,000"
select select "3"
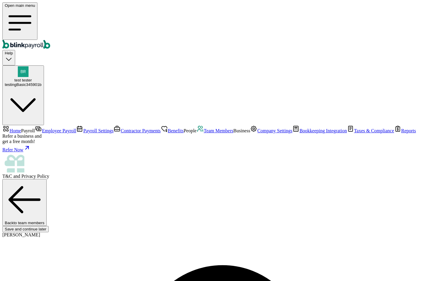
type input "17.31"
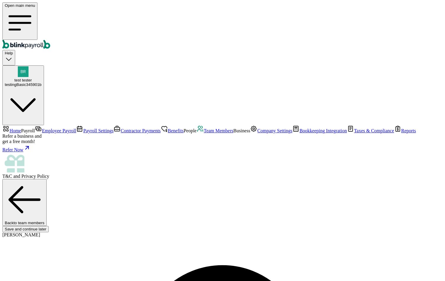
type input "[DATE]"
radio input "true"
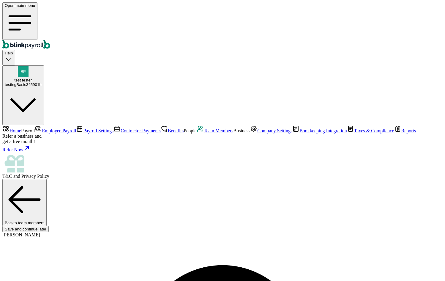
click at [204, 133] on span "Team Members" at bounding box center [219, 130] width 30 height 5
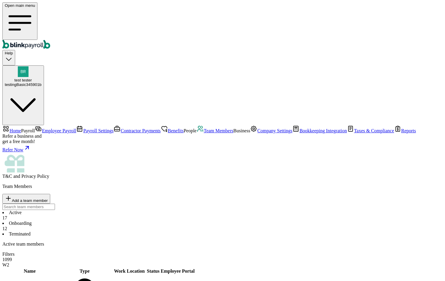
click at [48, 198] on span "Add a team member" at bounding box center [30, 200] width 36 height 4
select select "contractor"
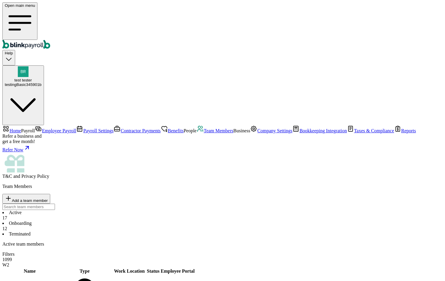
type input "Rafa"
type input "[DATE]"
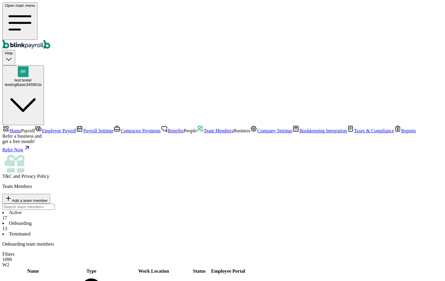
scroll to position [67, 0]
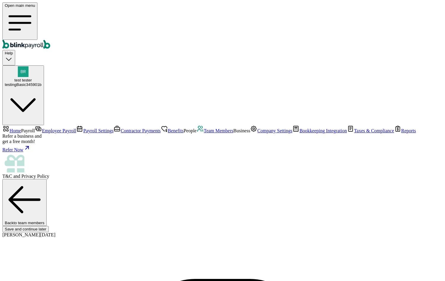
scroll to position [45, 0]
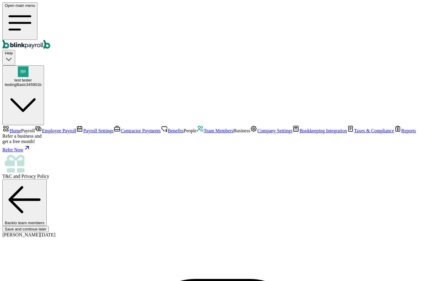
drag, startPoint x: 112, startPoint y: 117, endPoint x: 120, endPoint y: 132, distance: 17.4
type input "[DATE]"
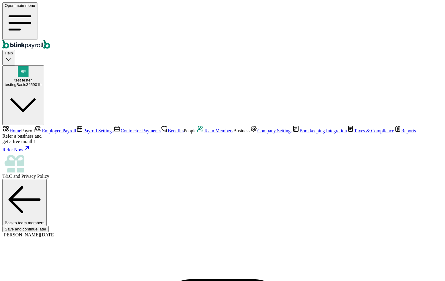
type input "[PERSON_NAME][EMAIL_ADDRESS][DOMAIN_NAME]"
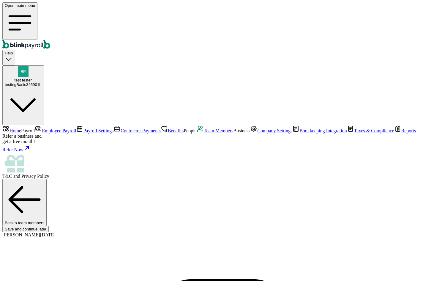
type input "[STREET_ADDRESS]"
type input "[GEOGRAPHIC_DATA]"
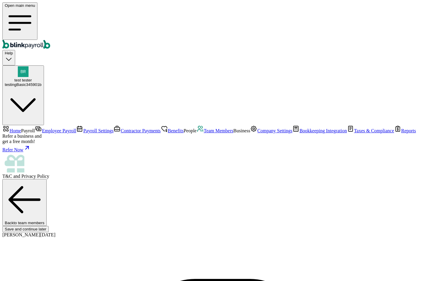
type input "FL"
type input "33712"
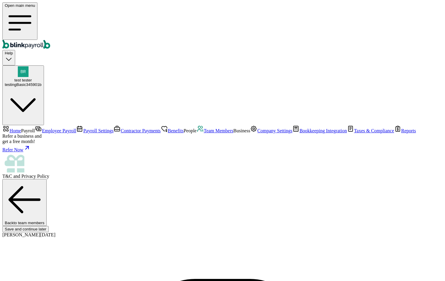
type input "[DATE]"
select select "3 1 Dallas Ct"
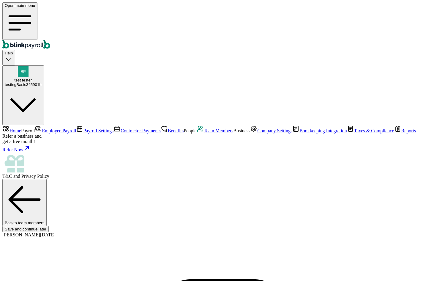
type input "20"
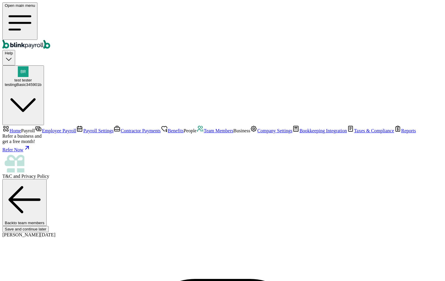
radio input "true"
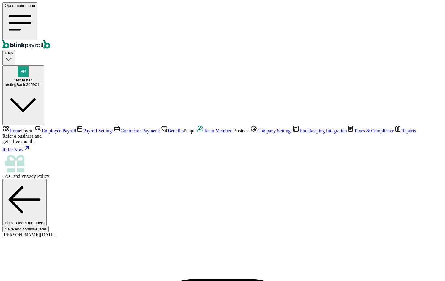
click at [204, 133] on span "Team Members" at bounding box center [219, 130] width 30 height 5
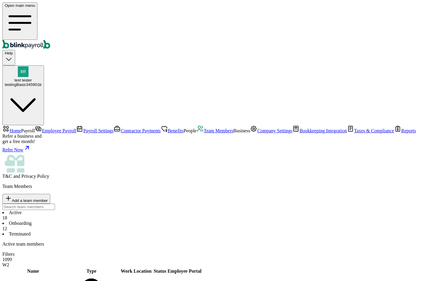
click at [48, 198] on span "Add a team member" at bounding box center [30, 200] width 36 height 4
select select "contractor"
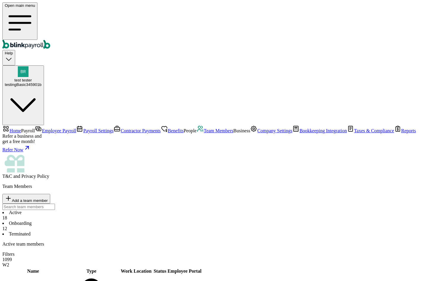
type input "[PERSON_NAME]"
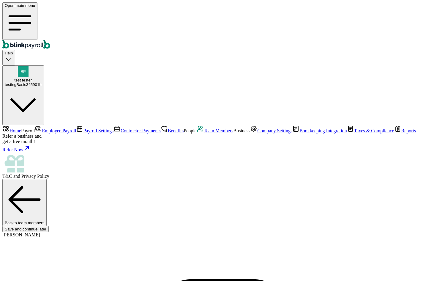
scroll to position [45, 0]
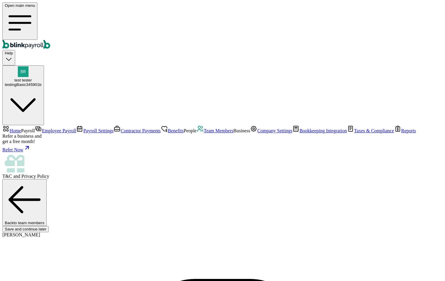
type input "[PERSON_NAME][EMAIL_ADDRESS][DOMAIN_NAME]"
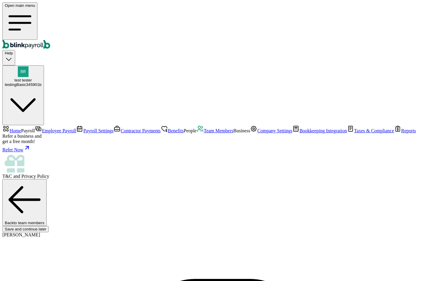
type input "[DATE]"
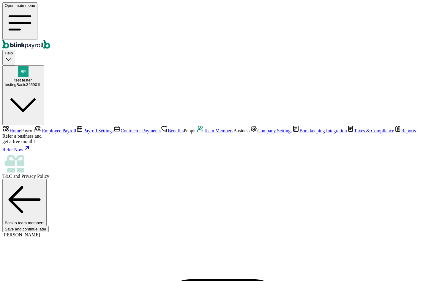
type input "[STREET_ADDRESS]"
type input "[GEOGRAPHIC_DATA]"
type input "FL"
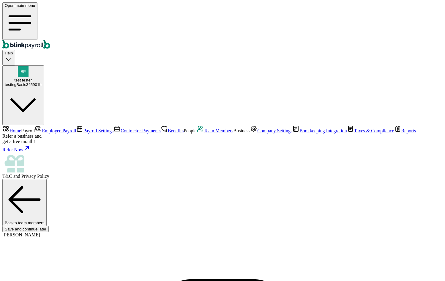
type input "33712"
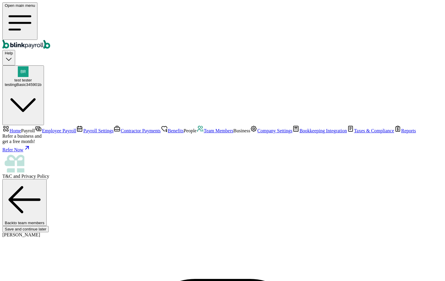
radio input "true"
type input "20"
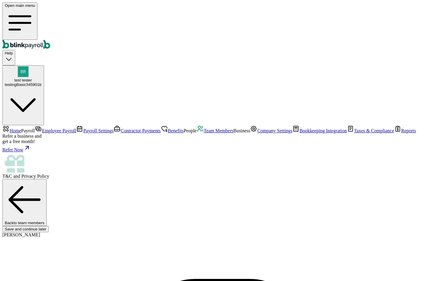
select select "3 1 Dallas Ct"
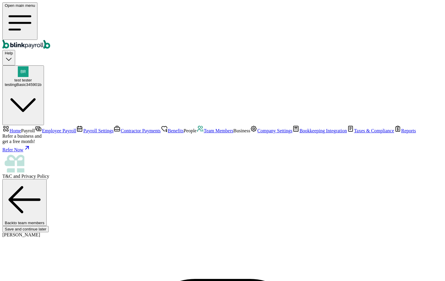
type input "[DATE]"
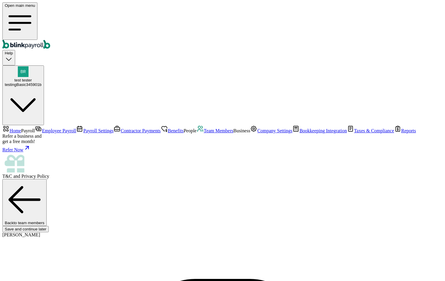
scroll to position [49, 0]
type input "342-23-4324"
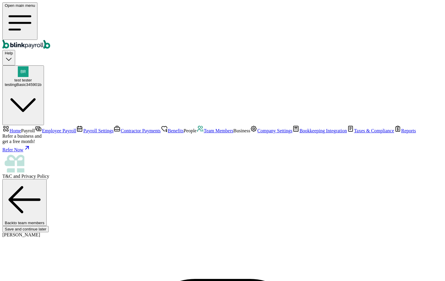
radio input "true"
select select "Savings"
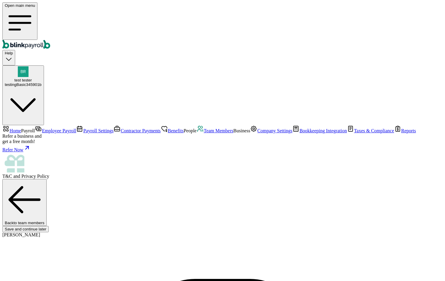
type input "441122331"
type input "1111"
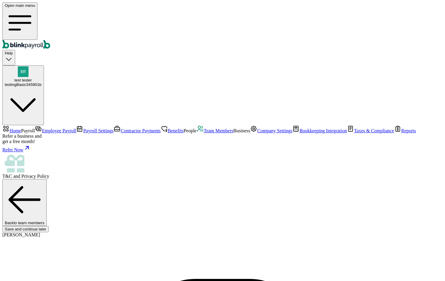
type input "1111"
click at [204, 133] on span "Team Members" at bounding box center [219, 130] width 30 height 5
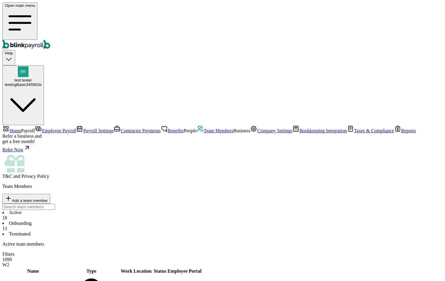
click at [48, 198] on span "Add a team member" at bounding box center [30, 200] width 36 height 4
select select "employee"
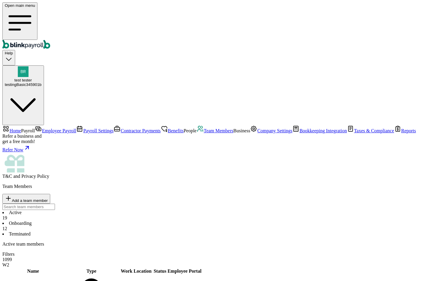
type input "[PERSON_NAME]"
type input "workshome"
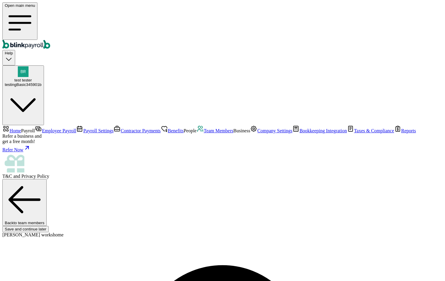
type input "[PERSON_NAME][EMAIL_ADDRESS][DOMAIN_NAME]"
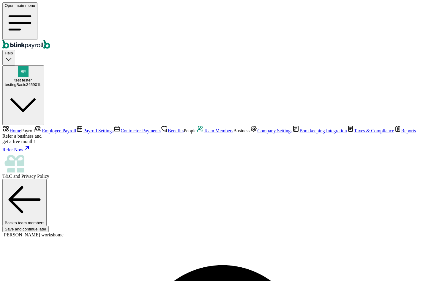
select select "Works from home"
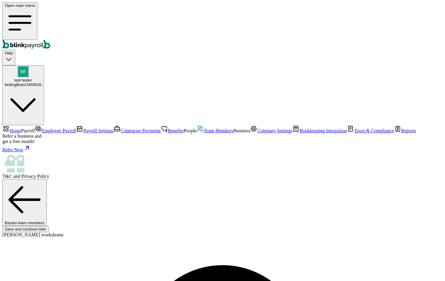
type input "[DATE]"
radio input "true"
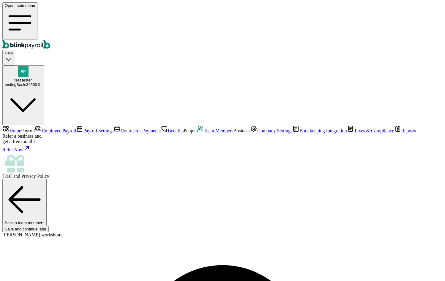
type input "2,000"
select select "3"
type input "17.31"
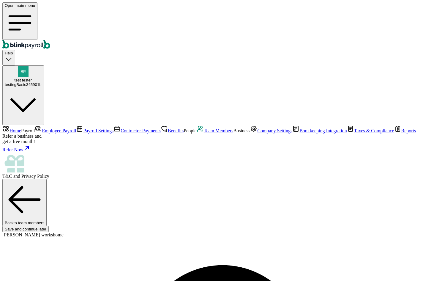
scroll to position [164, 0]
radio input "true"
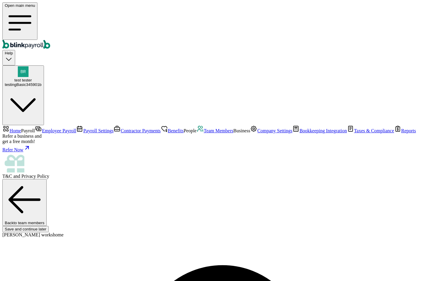
scroll to position [70, 0]
type input "543-45-3435"
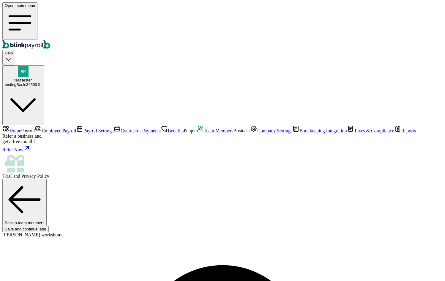
type input "[DATE]"
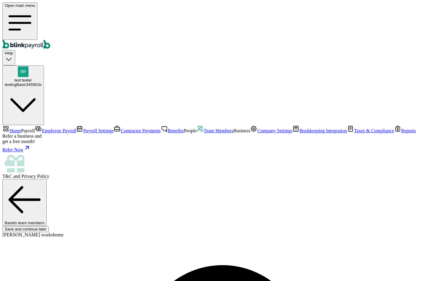
type input "[STREET_ADDRESS]"
type input "[GEOGRAPHIC_DATA]"
type input "CA"
type input "90291"
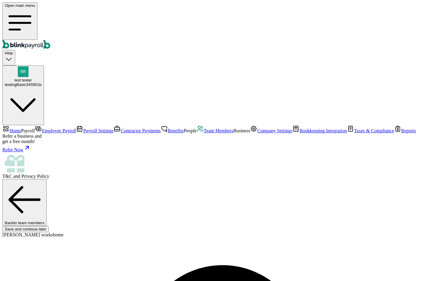
type input "[STREET_ADDRESS]"
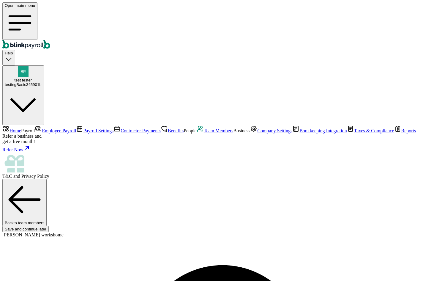
type input "[PERSON_NAME]"
type input "GA"
type input "31768"
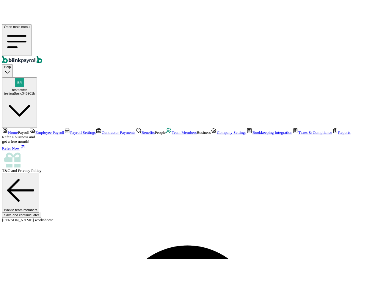
scroll to position [70, 0]
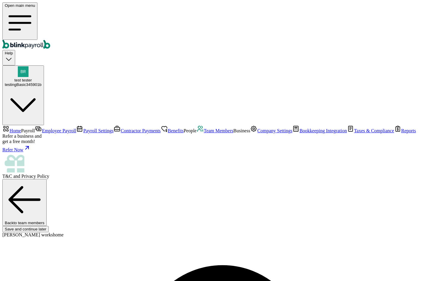
type input "453-34-5435"
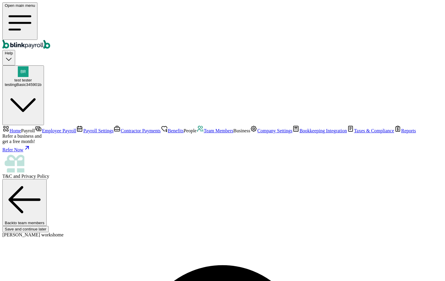
type input "[DATE]"
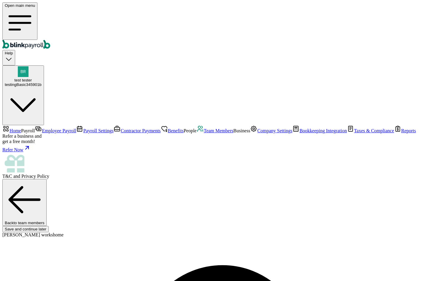
type input "[STREET_ADDRESS]"
type input "[PERSON_NAME]"
type input "GA"
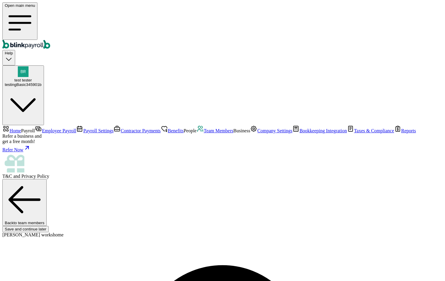
type input "31768"
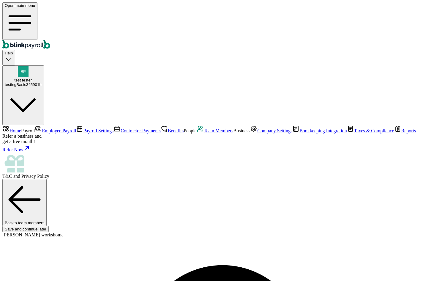
type input "123-21-3221"
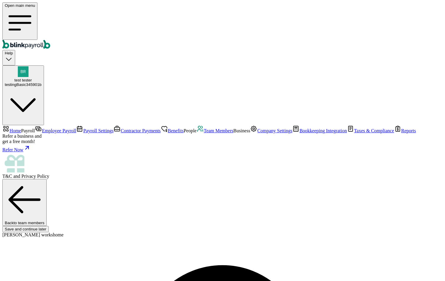
type input "3 1/2 1st St"
type input "[GEOGRAPHIC_DATA]"
type input "VT"
type input "05743"
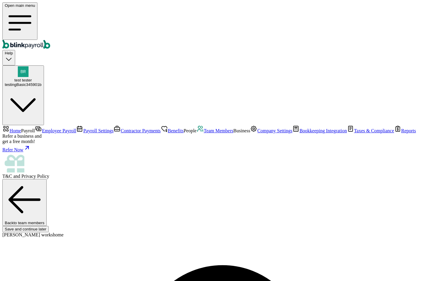
radio input "true"
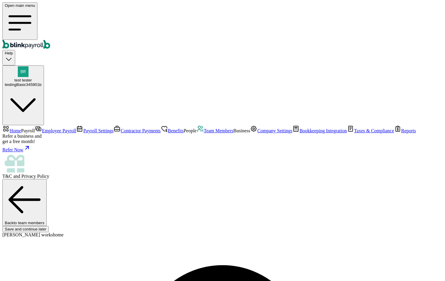
select select "Savings"
type input "441122331"
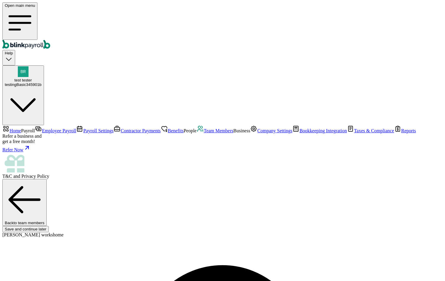
type input "4455"
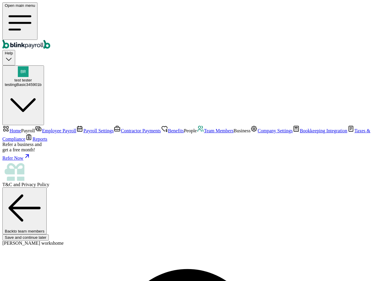
type input "[DATE]"
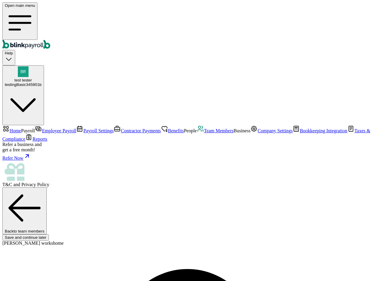
drag, startPoint x: 50, startPoint y: 140, endPoint x: 36, endPoint y: 105, distance: 37.9
click at [204, 133] on span "Team Members" at bounding box center [219, 130] width 30 height 5
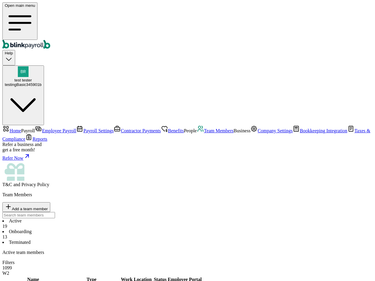
scroll to position [168, 0]
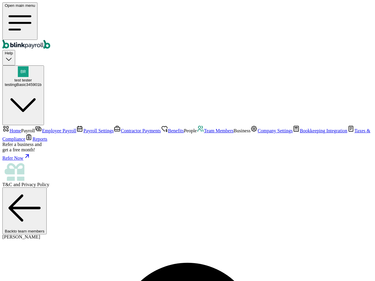
radio input "true"
select select "Savings"
type input "021000021"
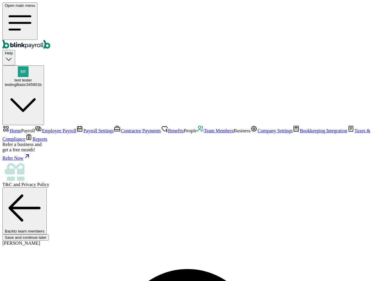
type input "4455"
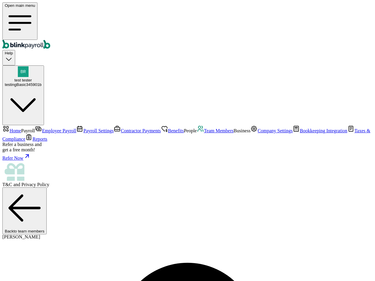
type input "[PERSON_NAME][EMAIL_ADDRESS][PERSON_NAME][DOMAIN_NAME]"
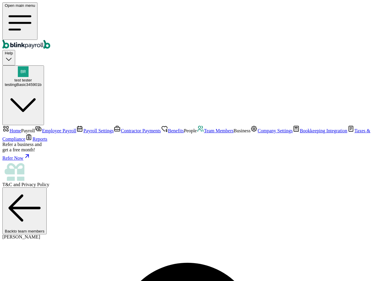
scroll to position [30, 0]
click at [43, 133] on nav "Home Payroll Employee Payroll Payroll Settings Contractor Payments Benefits Peo…" at bounding box center [187, 156] width 370 height 62
click at [197, 133] on link "Team Members" at bounding box center [215, 130] width 37 height 5
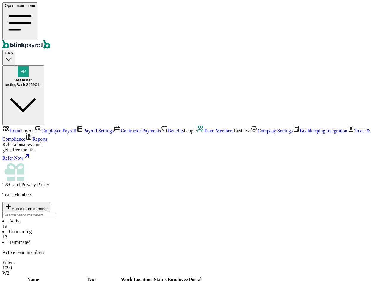
scroll to position [168, 0]
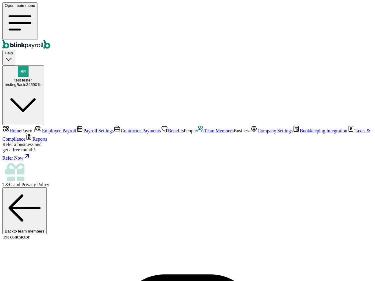
copy body "[PERSON_NAME][EMAIL_ADDRESS][DOMAIN_NAME]"
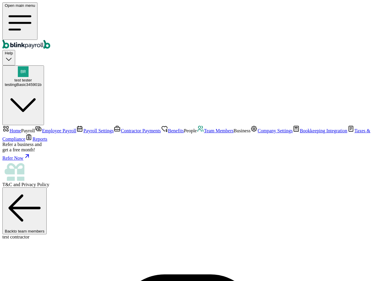
click at [204, 133] on span "Team Members" at bounding box center [219, 130] width 30 height 5
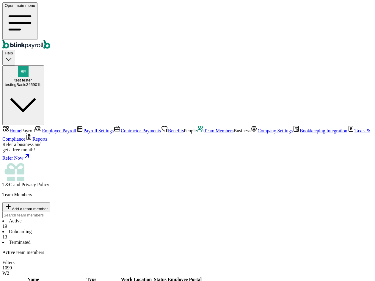
click at [242, 218] on div "Active 19 Onboarding 13 Terminated" at bounding box center [187, 231] width 370 height 27
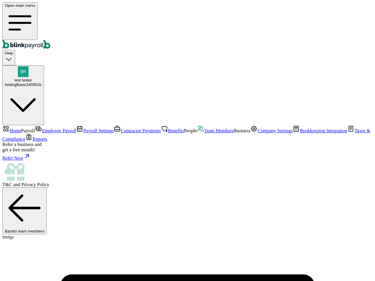
copy body "[PERSON_NAME][EMAIL_ADDRESS][DOMAIN_NAME]"
click at [204, 133] on span "Team Members" at bounding box center [219, 130] width 30 height 5
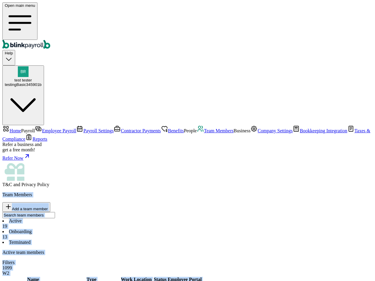
scroll to position [59, 0]
click at [235, 250] on div "Active team members Filters 1099 W2" at bounding box center [187, 263] width 370 height 26
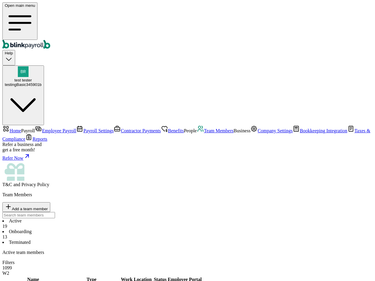
scroll to position [149, 0]
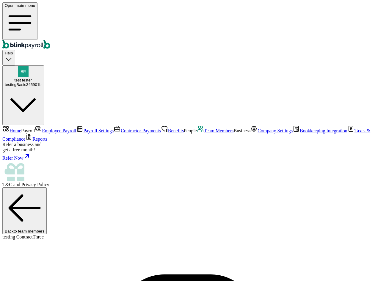
copy body "[PERSON_NAME][EMAIL_ADDRESS][DOMAIN_NAME]"
